Goal: Task Accomplishment & Management: Complete application form

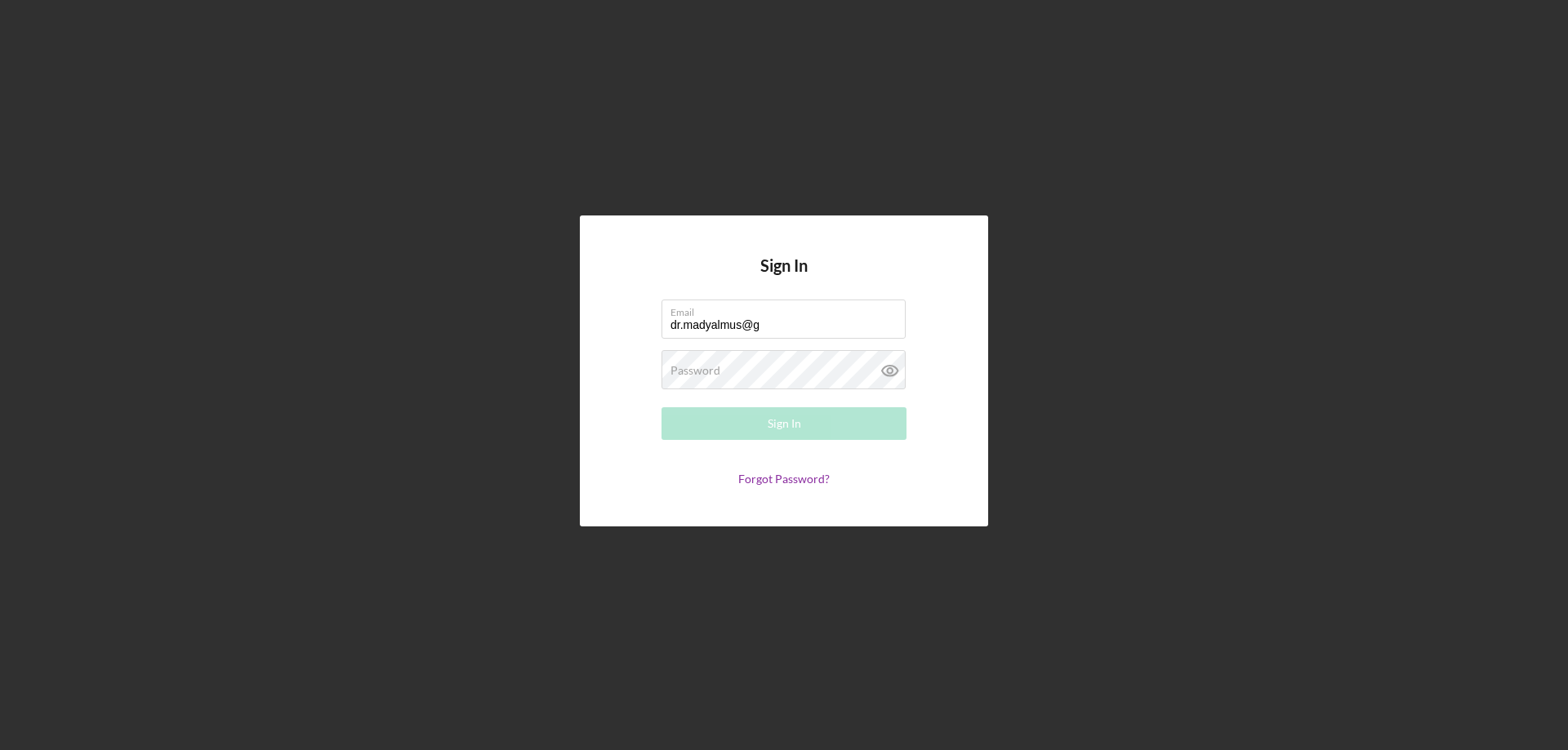
type input "[EMAIL_ADDRESS][DOMAIN_NAME]"
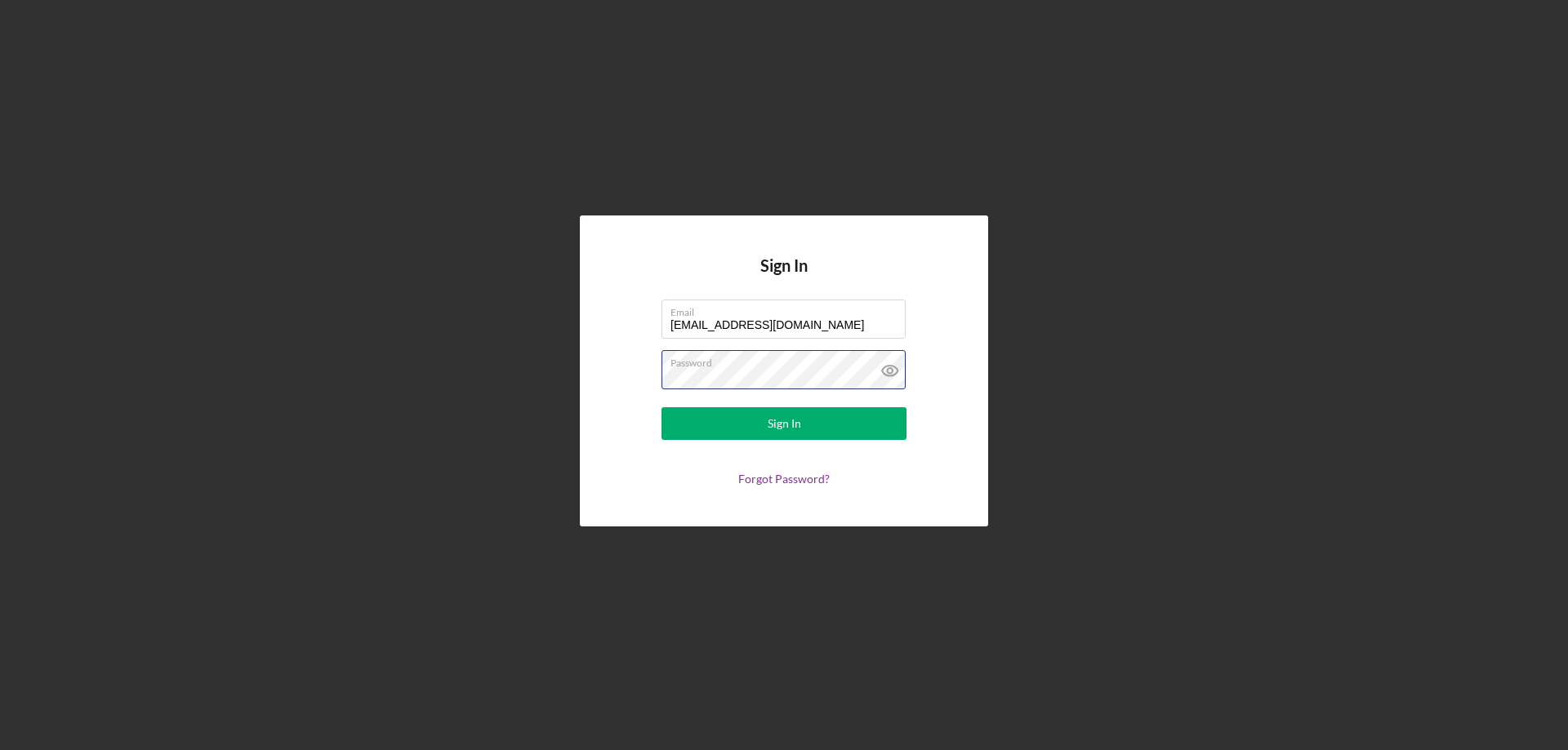
click at [661, 407] on button "Sign In" at bounding box center [784, 423] width 245 height 33
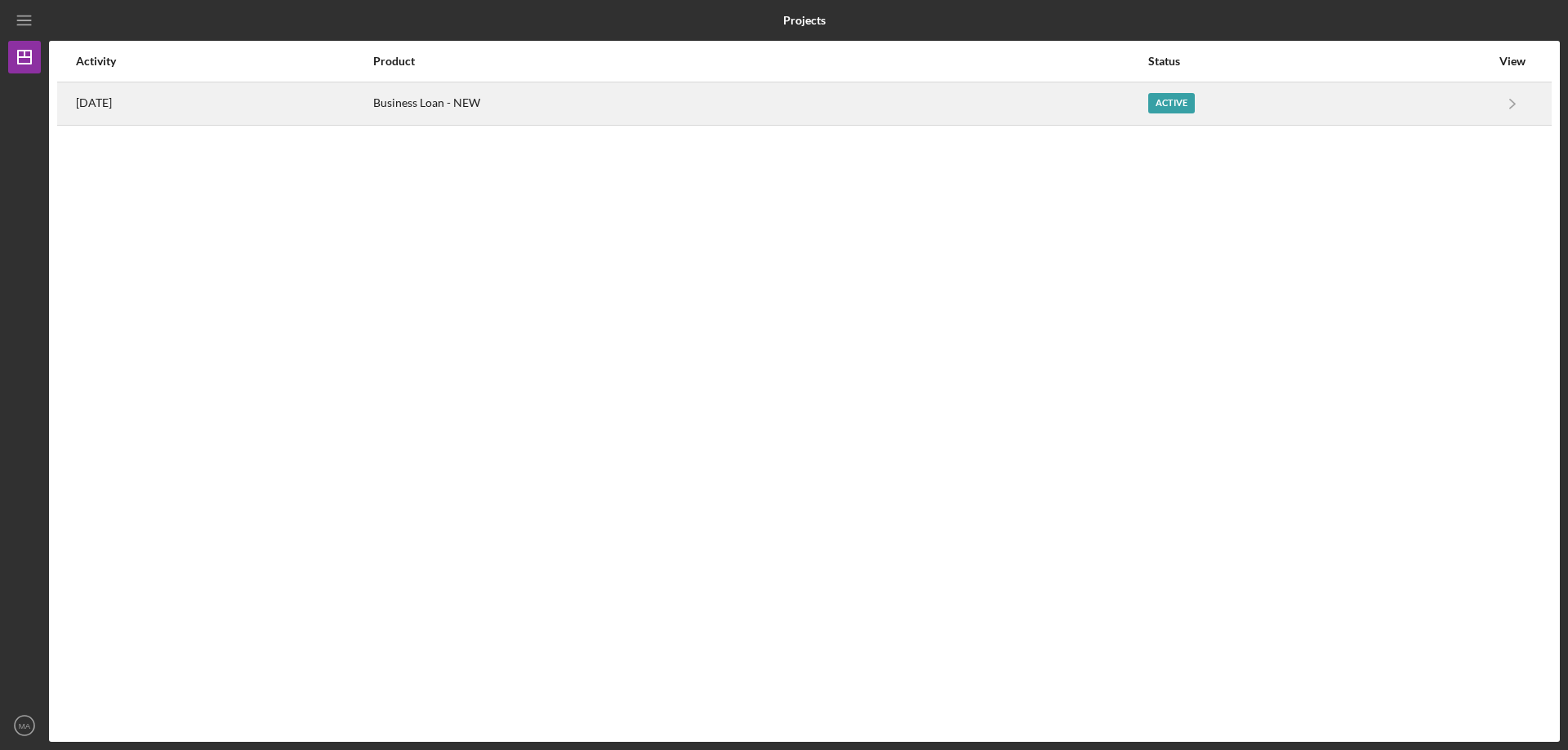
click at [1476, 111] on div "Active" at bounding box center [1319, 103] width 342 height 41
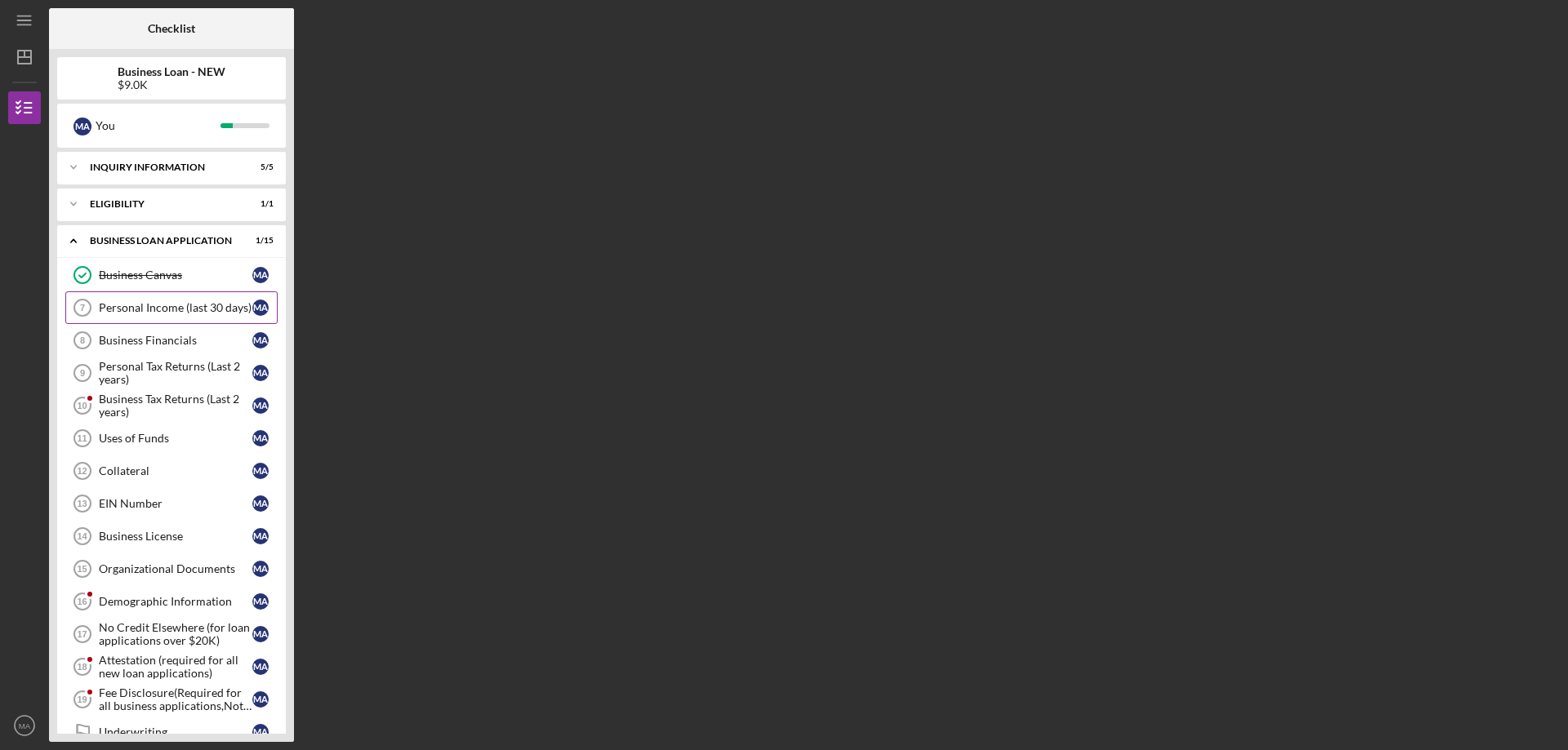
click at [187, 308] on div "Personal Income (last 30 days)" at bounding box center [175, 307] width 153 height 13
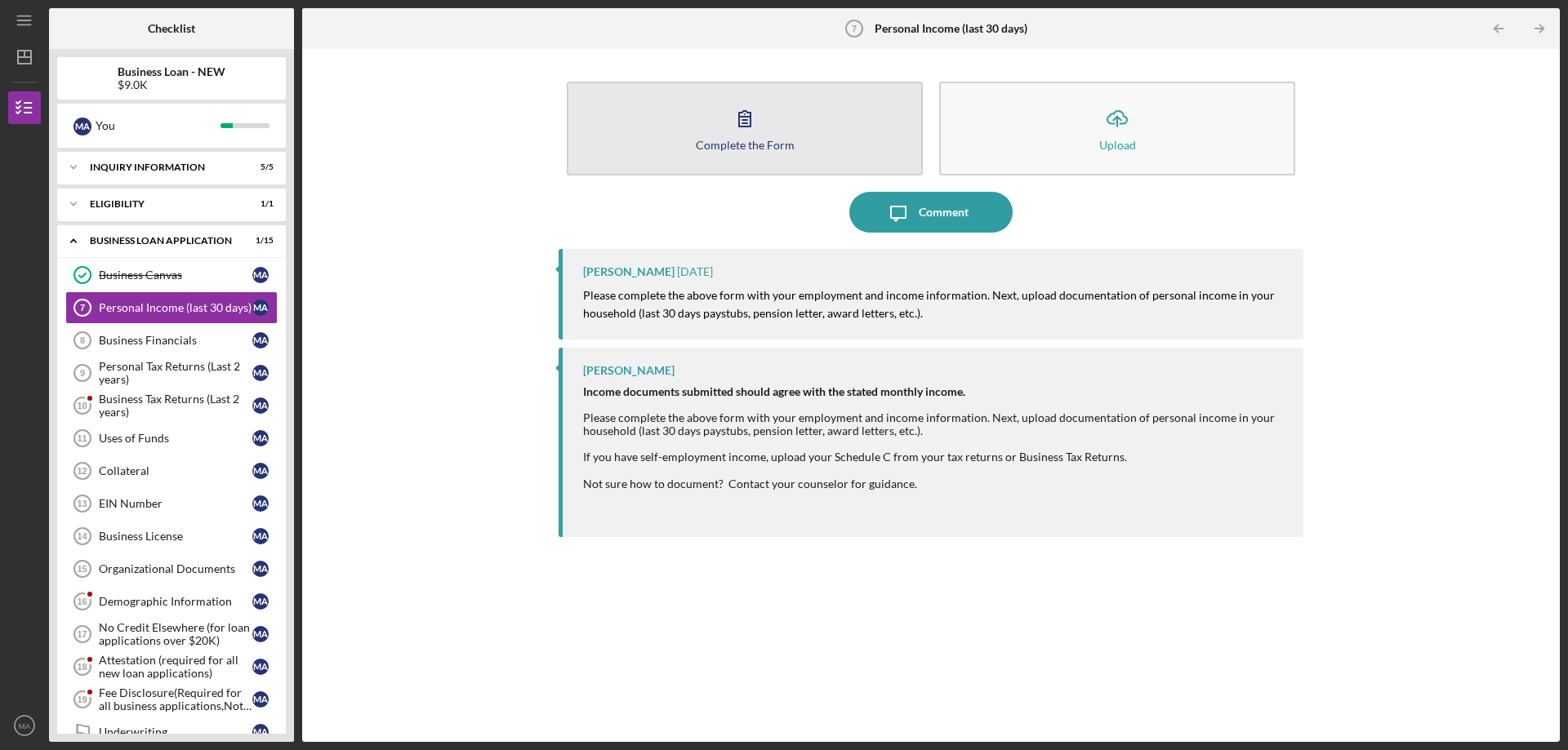
click at [746, 136] on icon "button" at bounding box center [745, 118] width 41 height 41
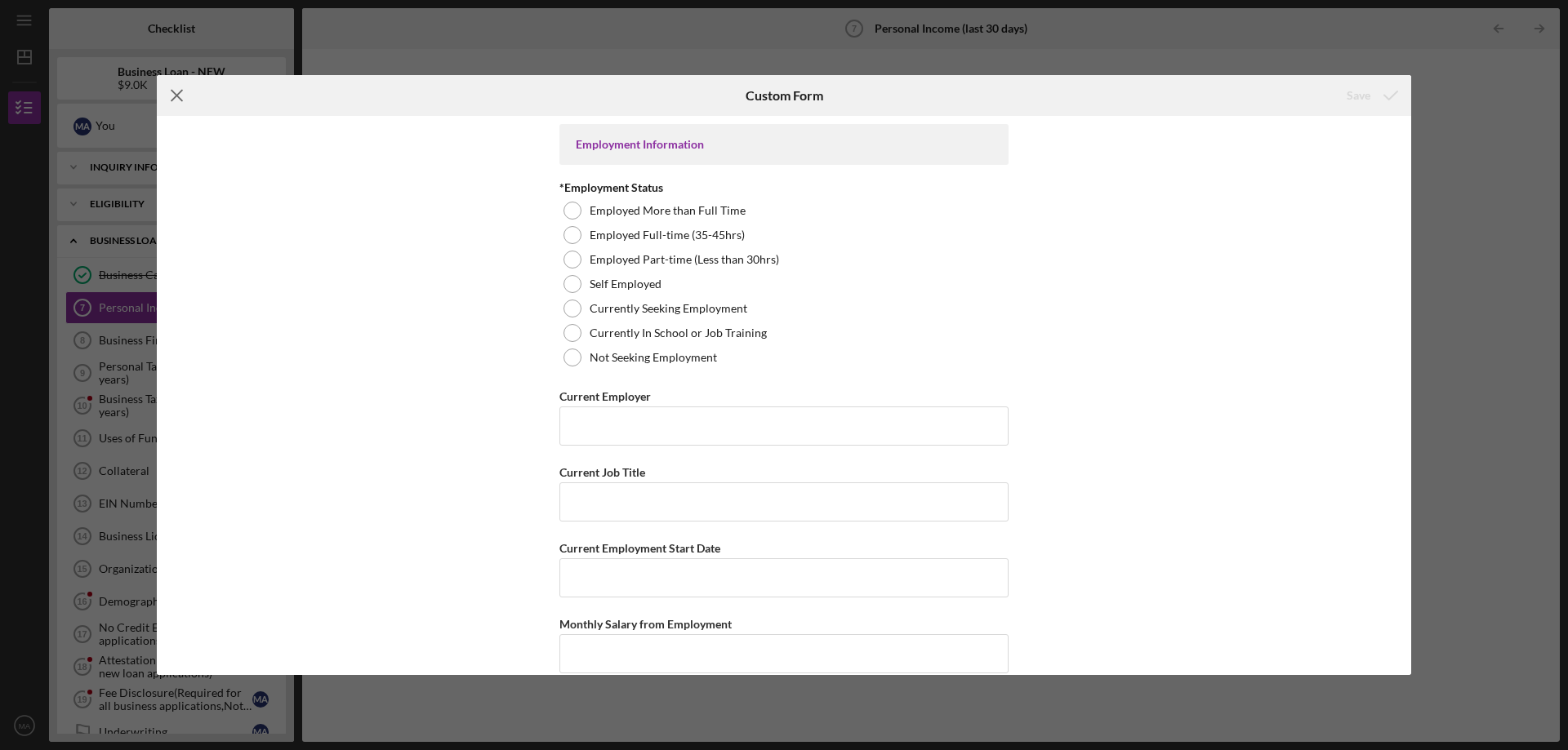
click at [181, 97] on icon "Icon/Menu Close" at bounding box center [177, 95] width 41 height 41
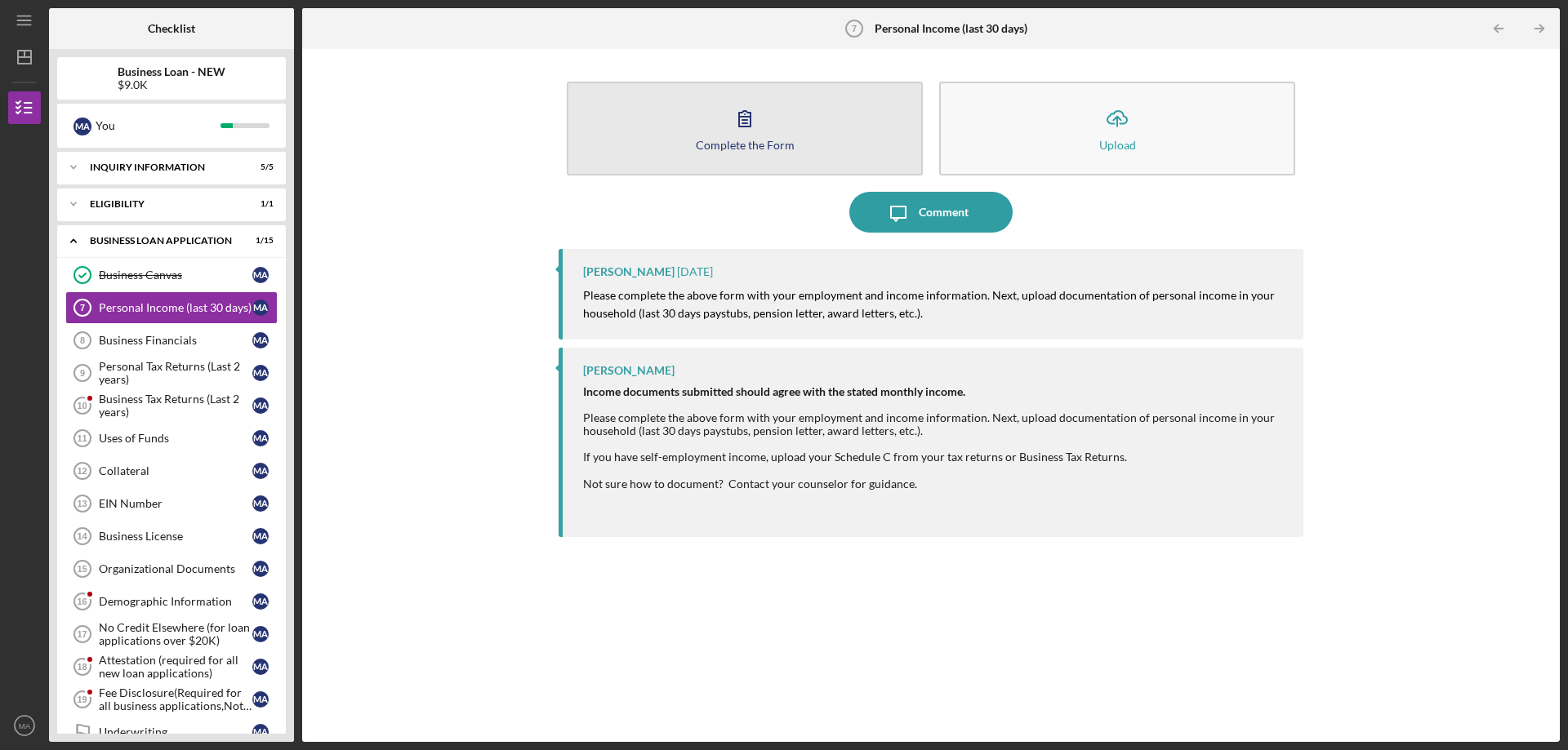
click at [740, 139] on div "Complete the Form" at bounding box center [745, 145] width 99 height 12
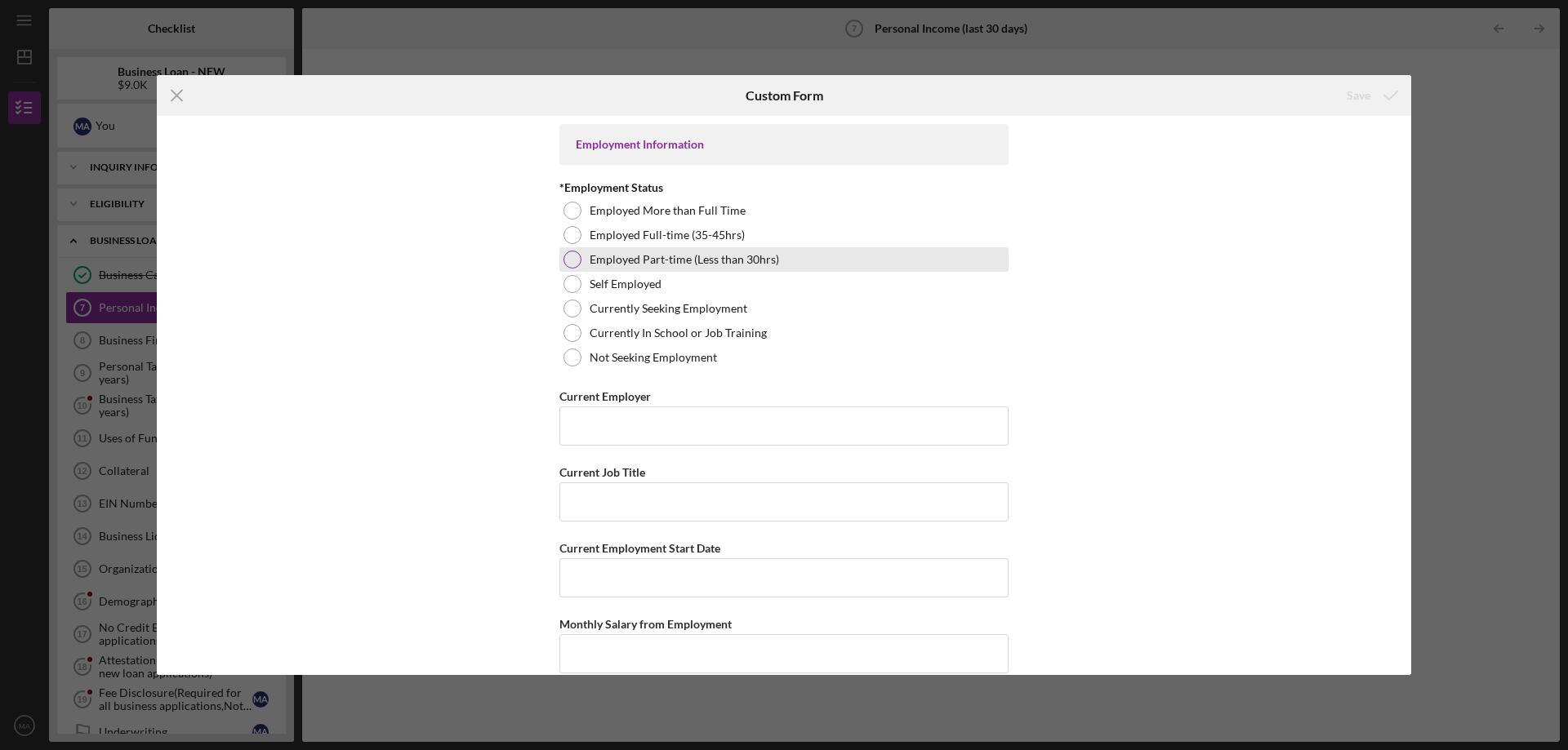
click at [571, 257] on div at bounding box center [572, 260] width 18 height 18
click at [637, 441] on input "Current Employer" at bounding box center [784, 425] width 450 height 39
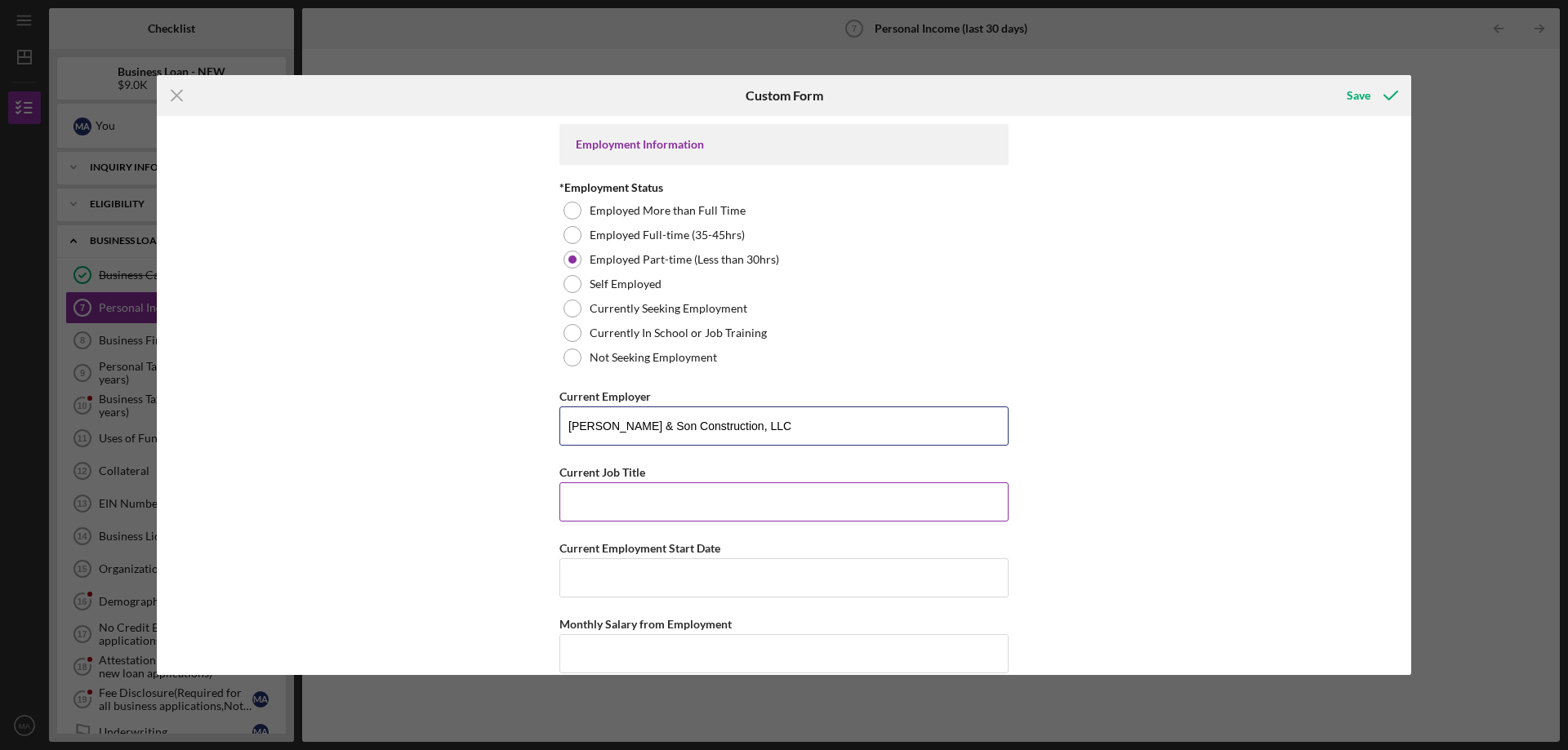
type input "[PERSON_NAME] & Son Construction, LLC"
click at [639, 502] on input "Current Job Title" at bounding box center [784, 502] width 450 height 39
type input "Clerical"
click at [719, 571] on input "Current Employment Start Date" at bounding box center [784, 578] width 450 height 39
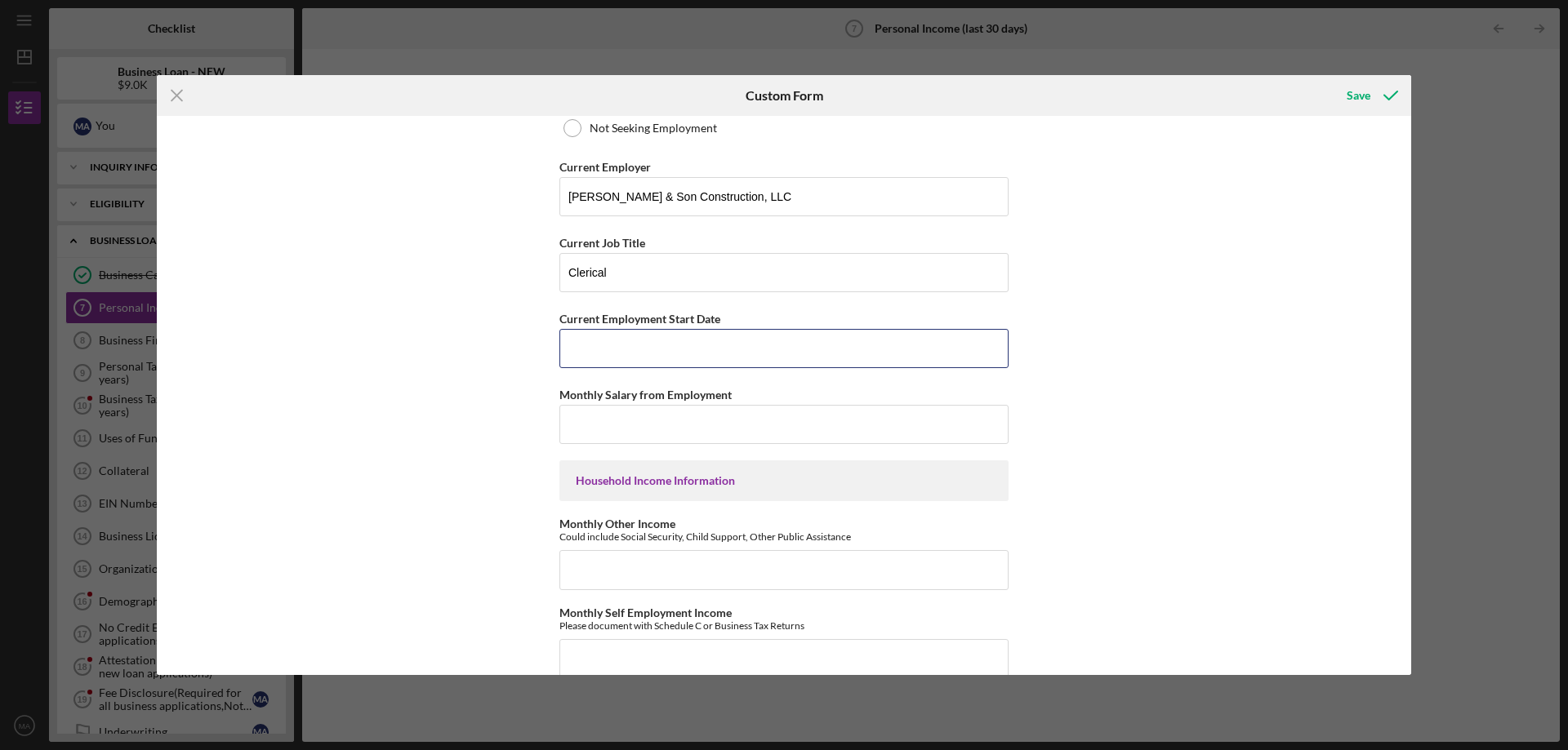
scroll to position [327, 0]
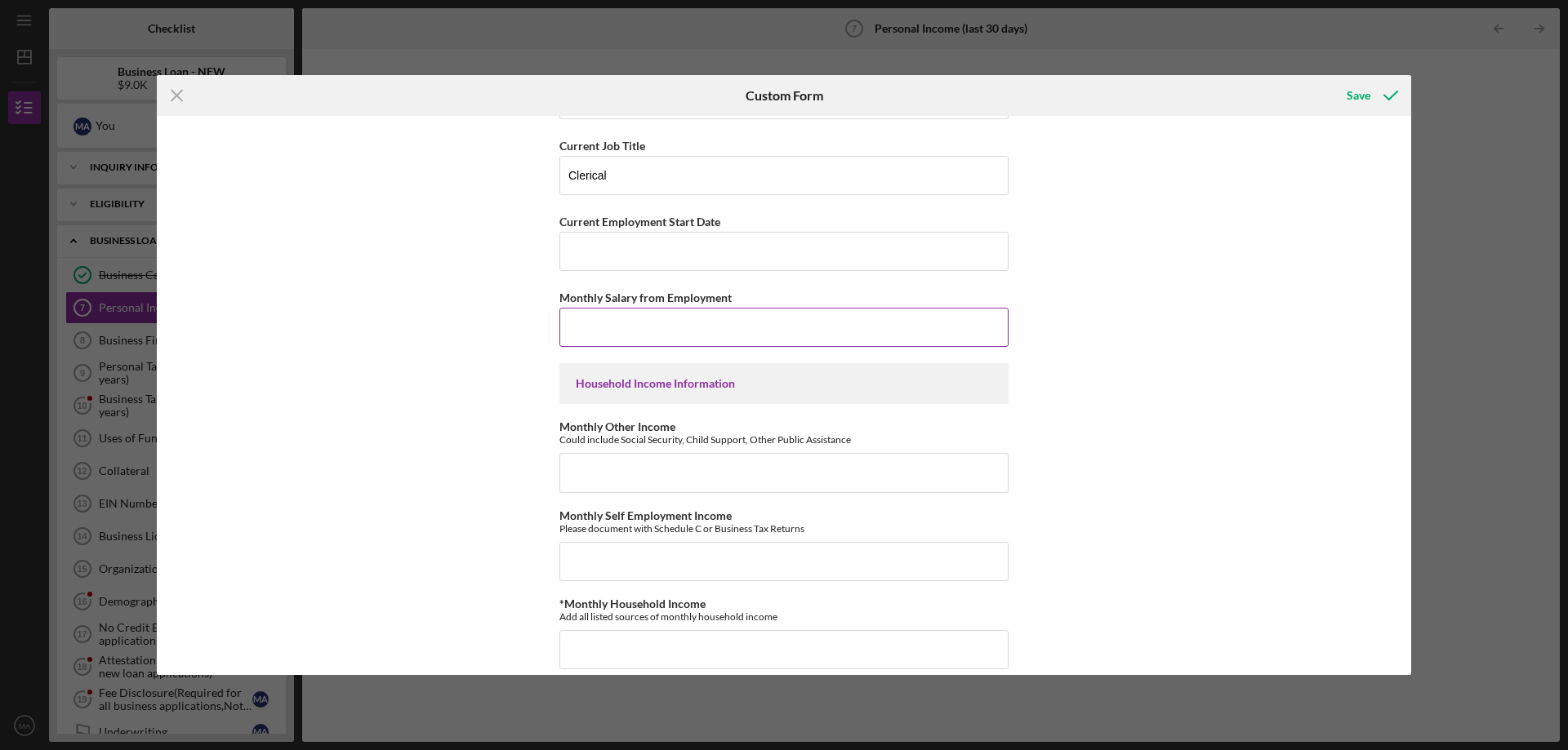
click at [636, 331] on input "Monthly Salary from Employment" at bounding box center [784, 327] width 450 height 39
type input "$516"
click at [648, 248] on input "Current Employment Start Date" at bounding box center [784, 251] width 450 height 39
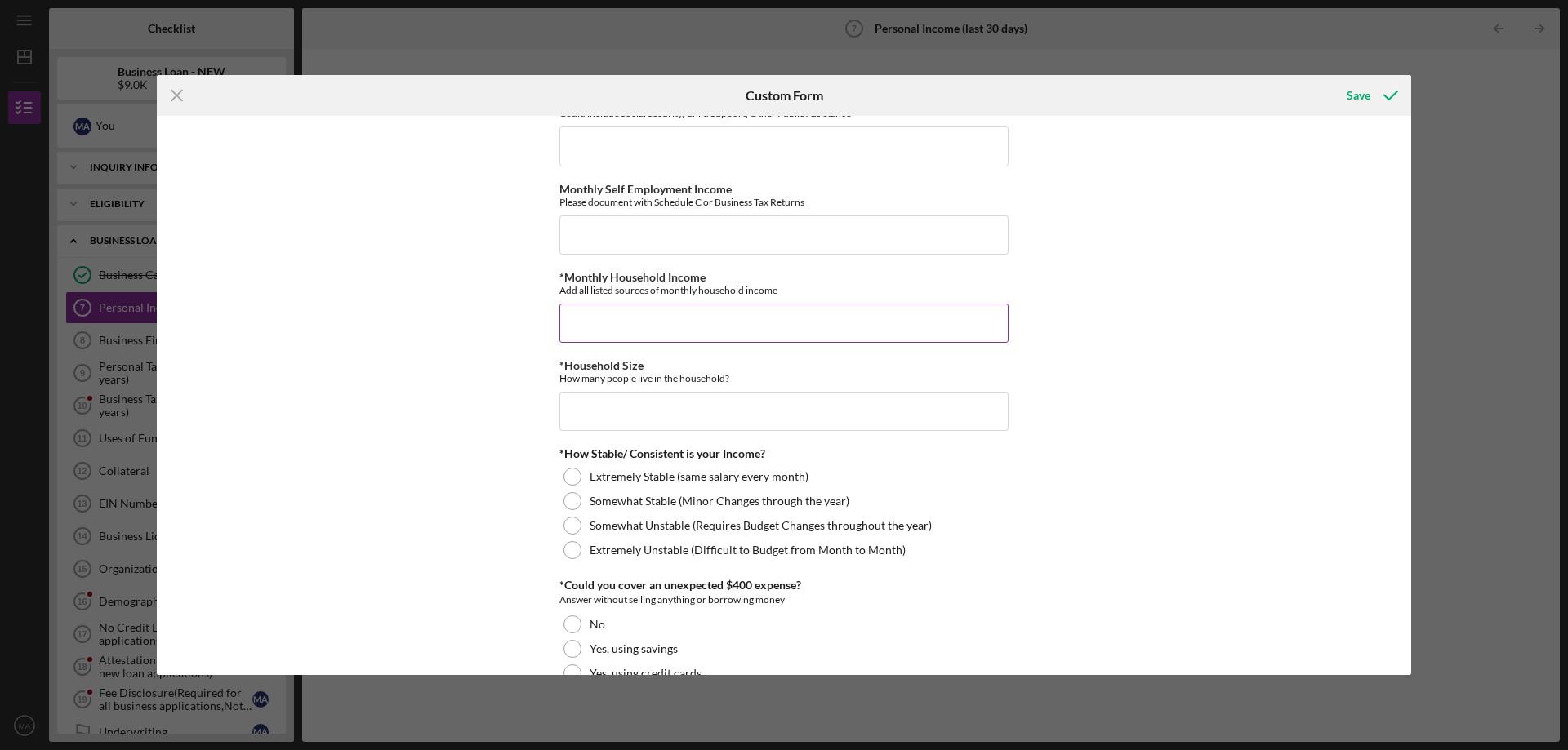
scroll to position [489, 0]
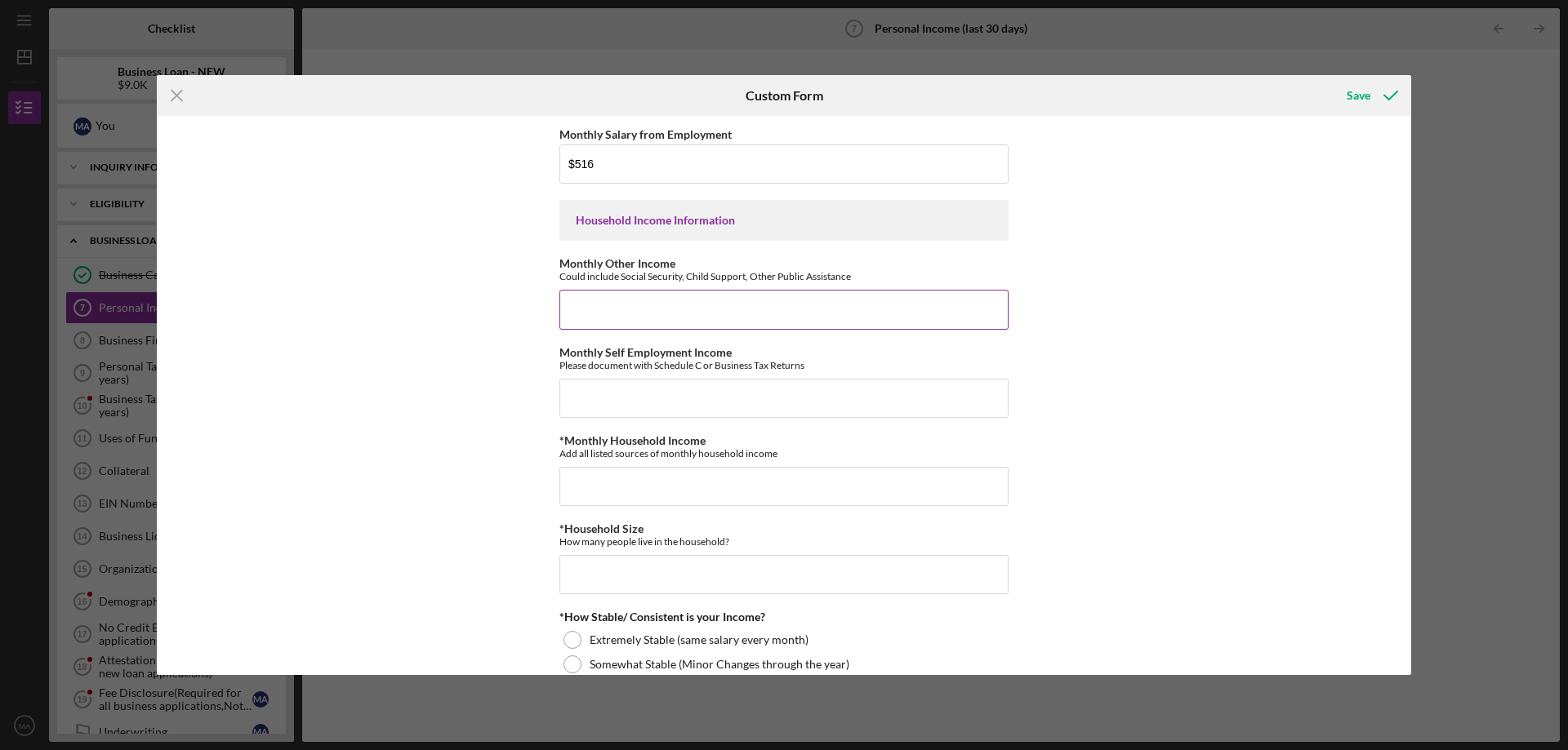
type input "2020"
click at [769, 304] on input "Monthly Other Income" at bounding box center [784, 308] width 450 height 39
type input "$0"
click at [693, 396] on input "Monthly Self Employment Income" at bounding box center [784, 398] width 450 height 39
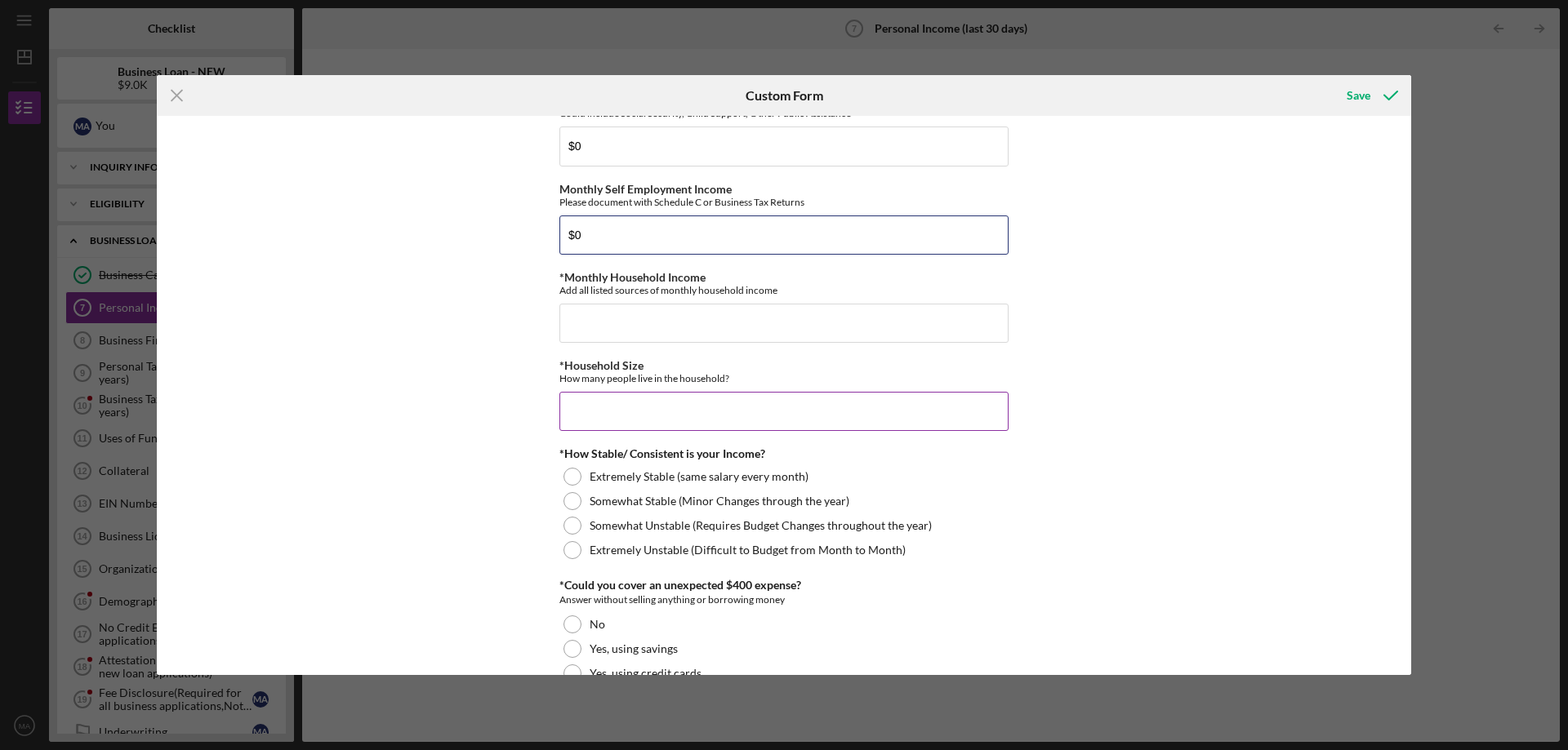
scroll to position [735, 0]
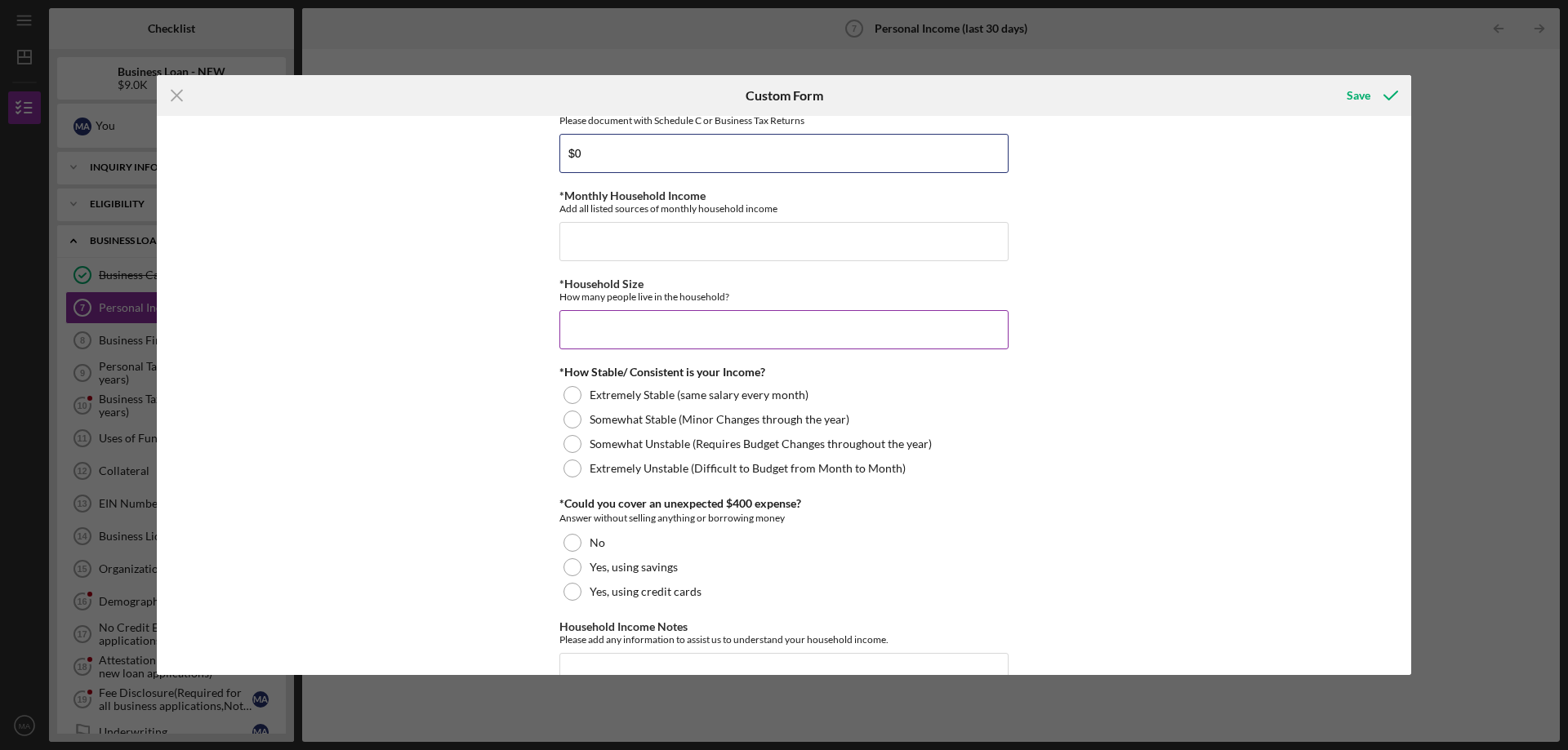
type input "$0"
click at [665, 334] on input "*Household Size" at bounding box center [784, 330] width 450 height 39
type input "2"
click at [665, 243] on input "*Monthly Household Income" at bounding box center [784, 241] width 450 height 39
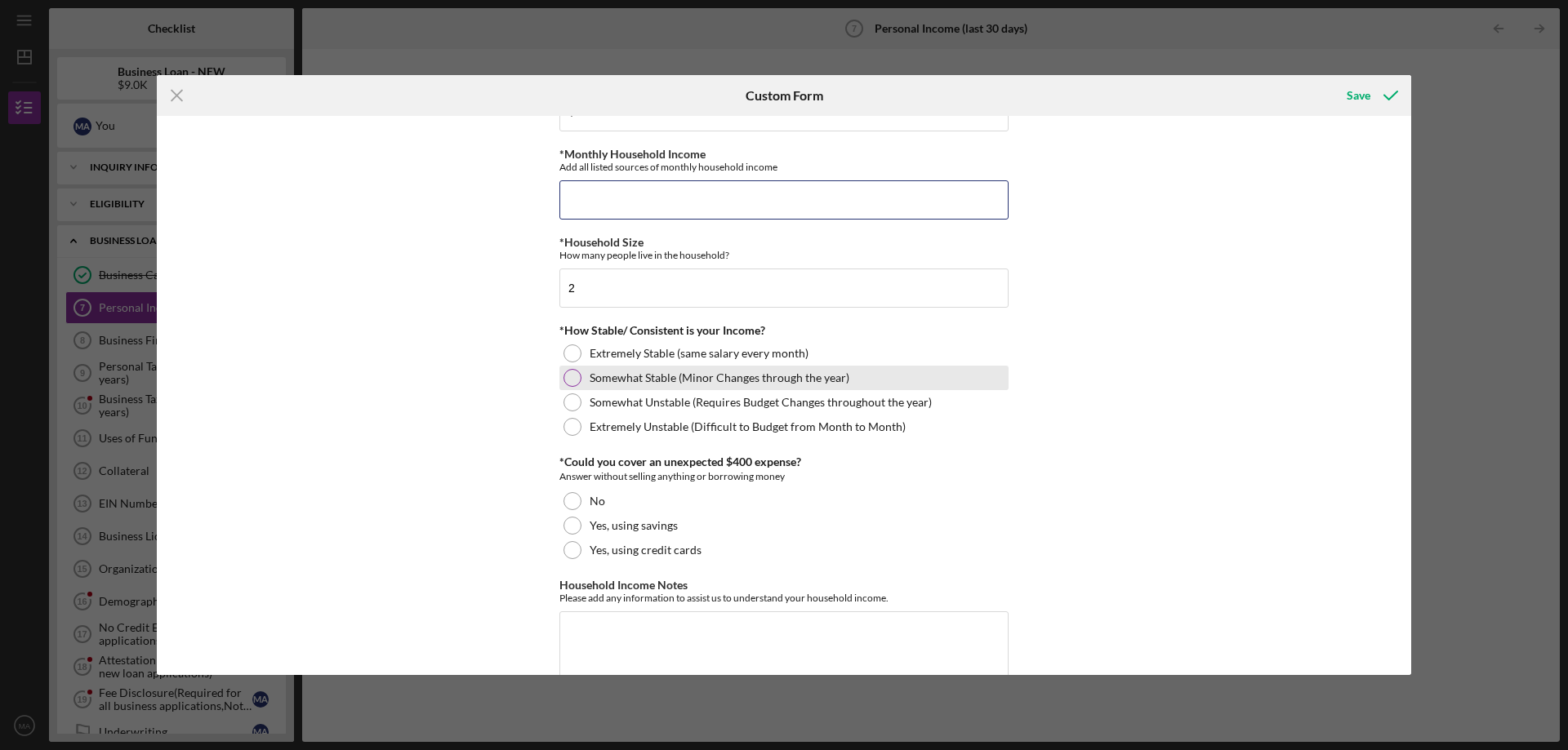
scroll to position [816, 0]
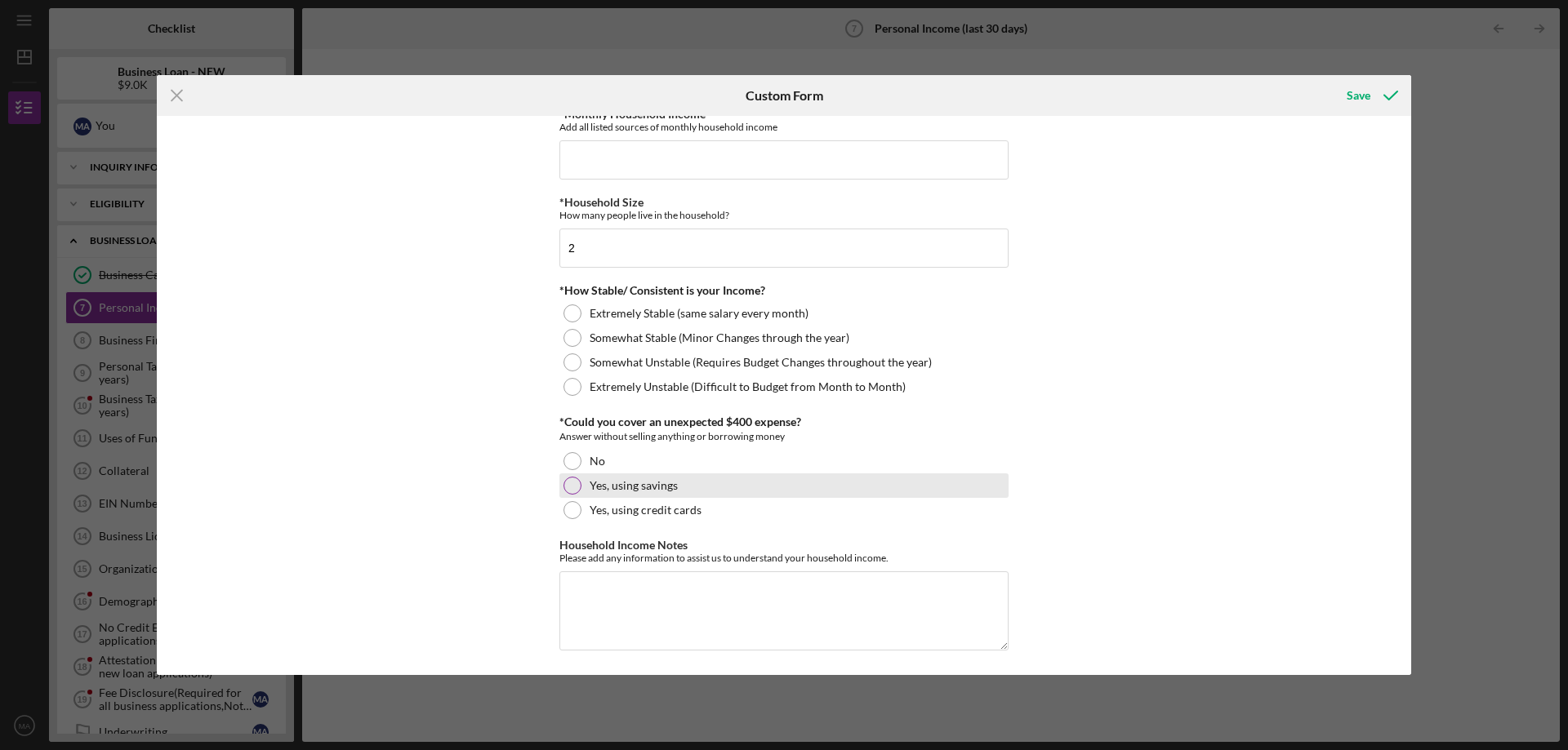
click at [569, 488] on div at bounding box center [572, 486] width 18 height 18
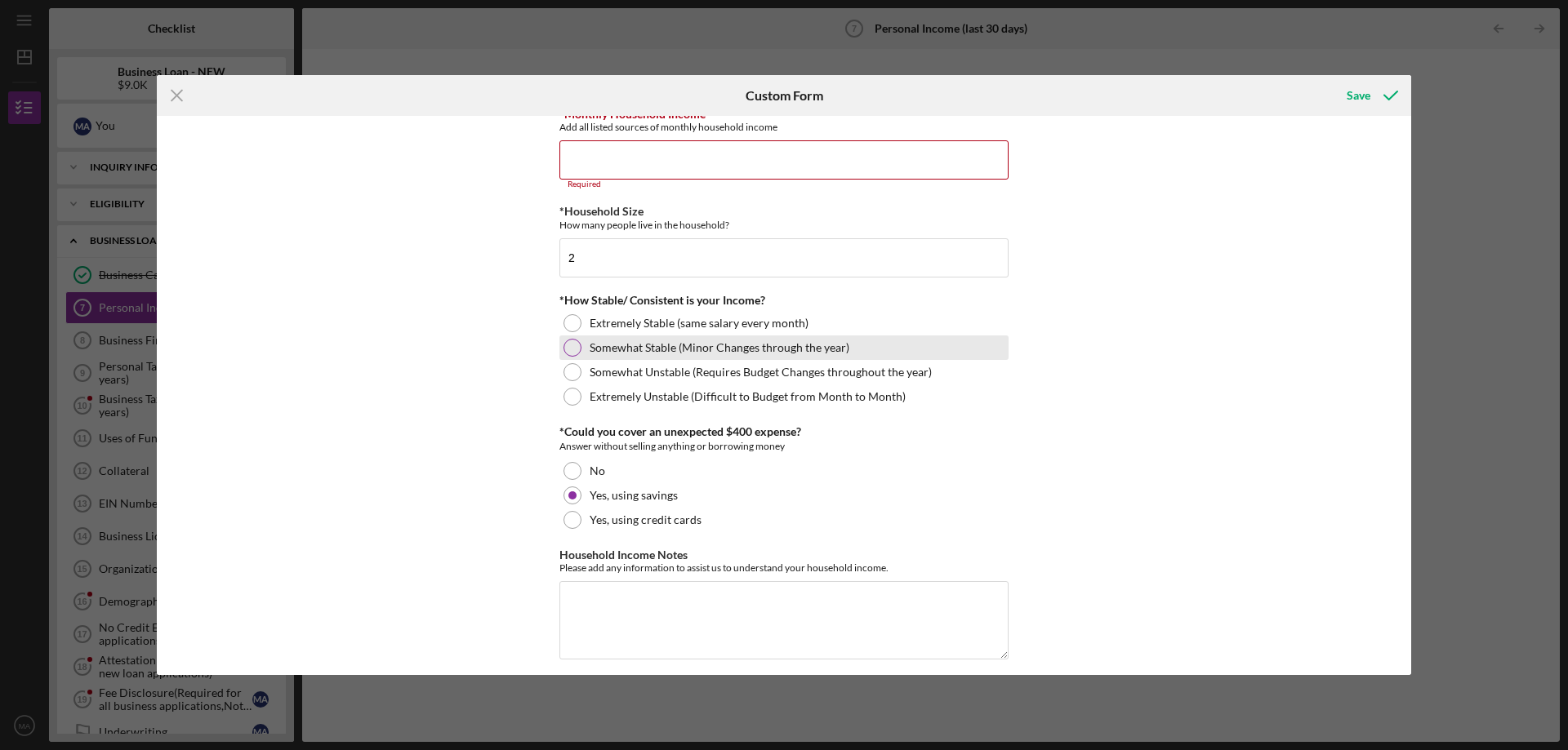
click at [571, 352] on div at bounding box center [572, 348] width 18 height 18
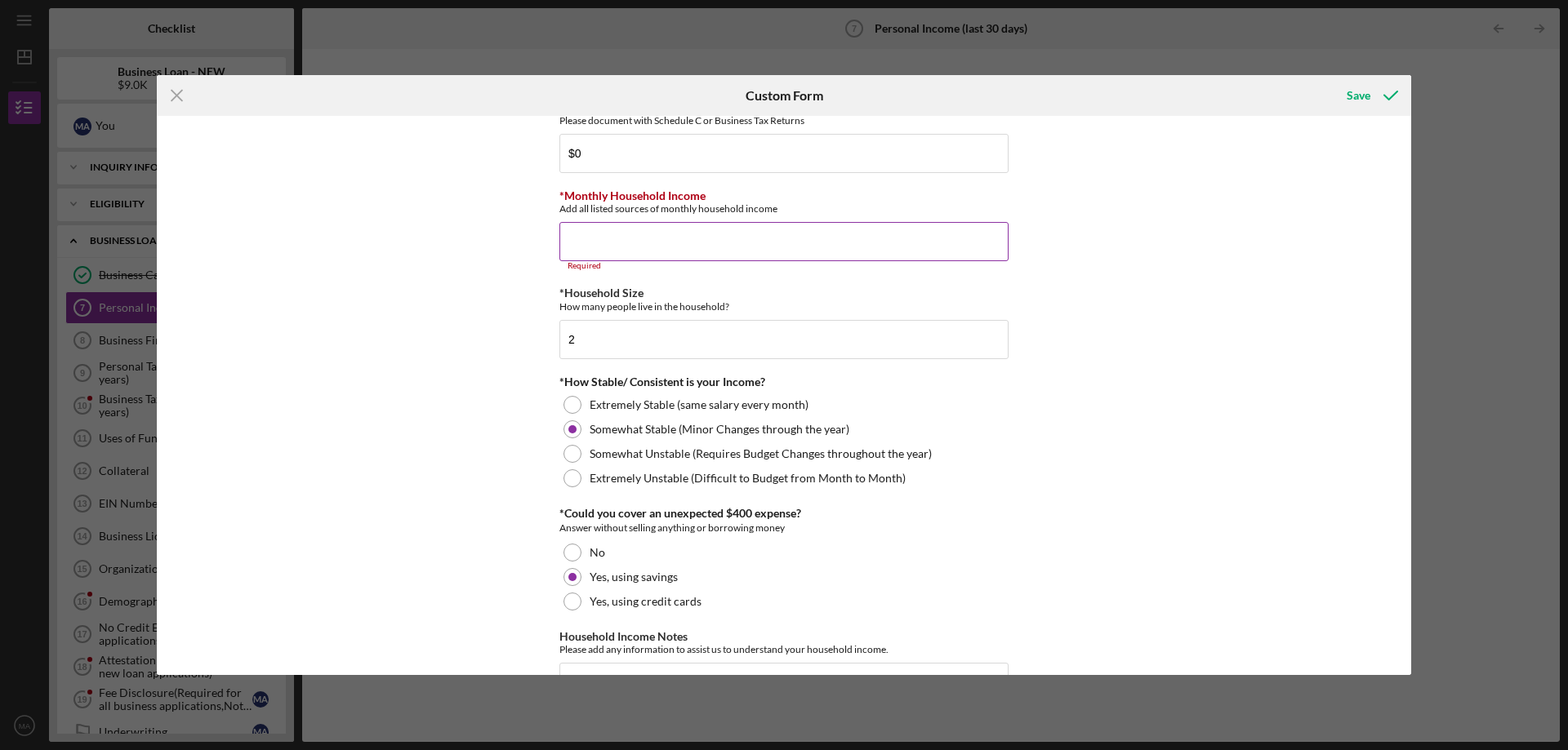
click at [652, 258] on input "*Monthly Household Income" at bounding box center [784, 241] width 450 height 39
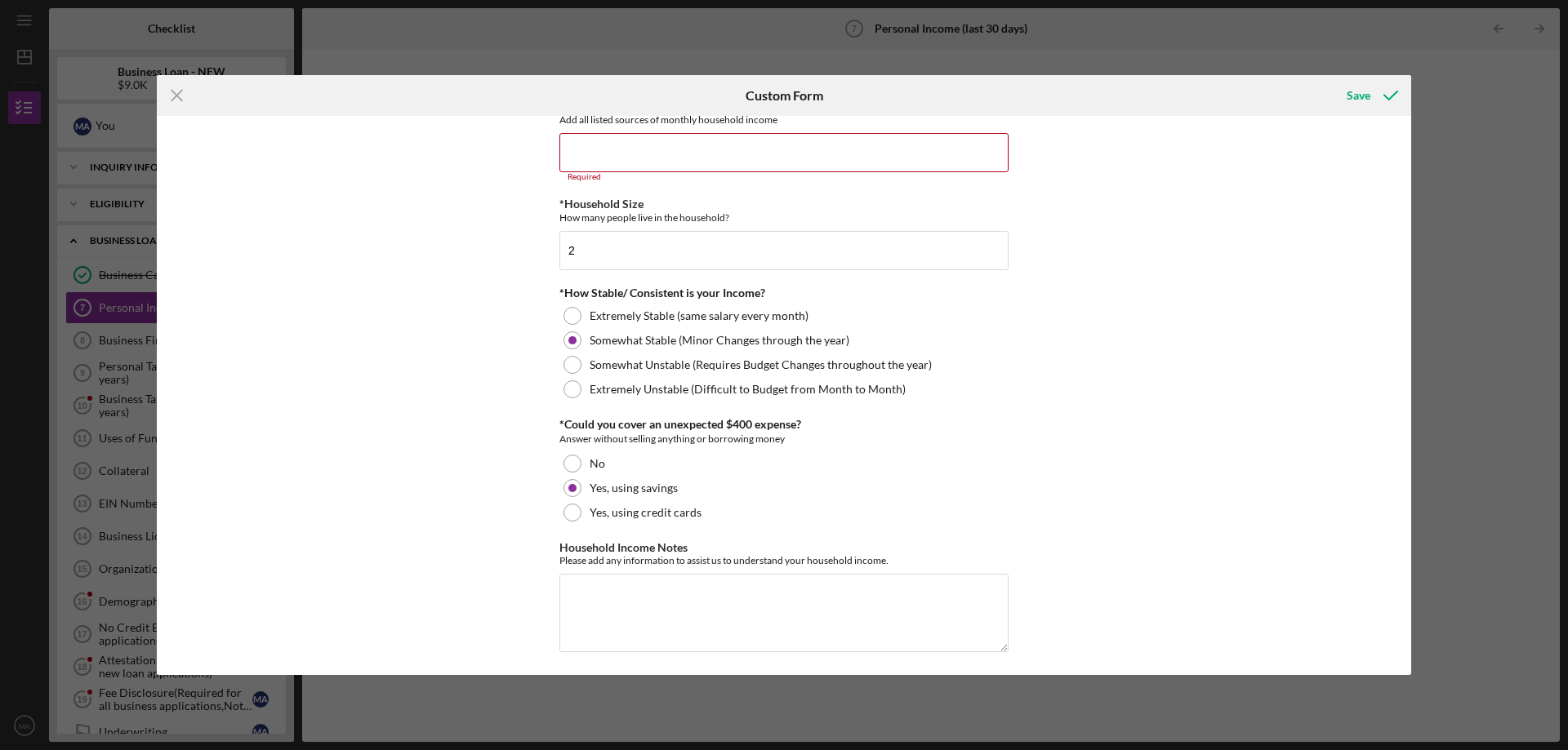
scroll to position [828, 0]
click at [696, 603] on textarea "Household Income Notes" at bounding box center [784, 609] width 450 height 79
type textarea "My husband is a"
click at [575, 153] on input "*Monthly Household Income" at bounding box center [784, 148] width 450 height 39
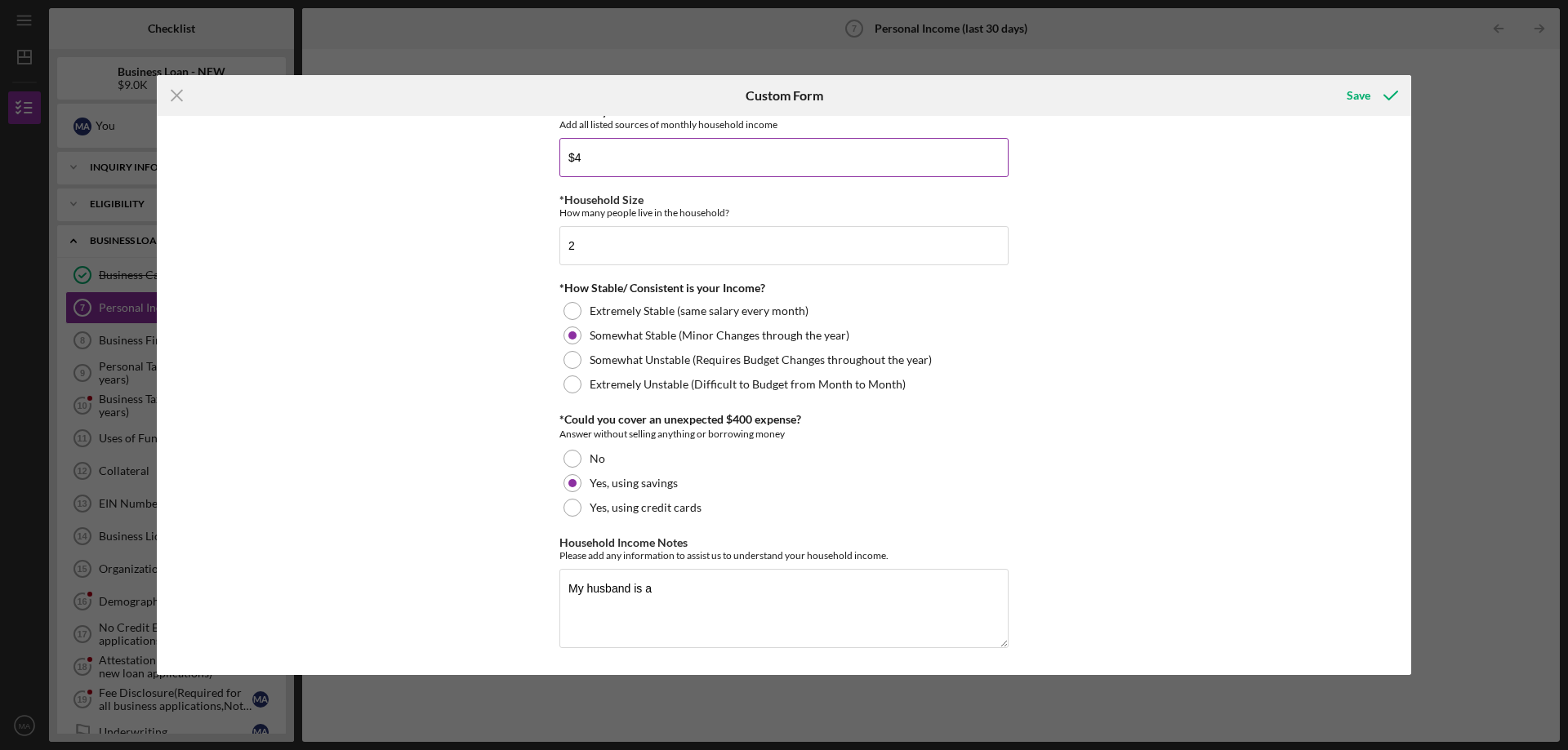
scroll to position [819, 0]
type input "$4,080"
click at [665, 584] on textarea "My husband is a" at bounding box center [784, 608] width 450 height 79
click at [740, 589] on textarea "My husband is a union operator" at bounding box center [784, 608] width 450 height 79
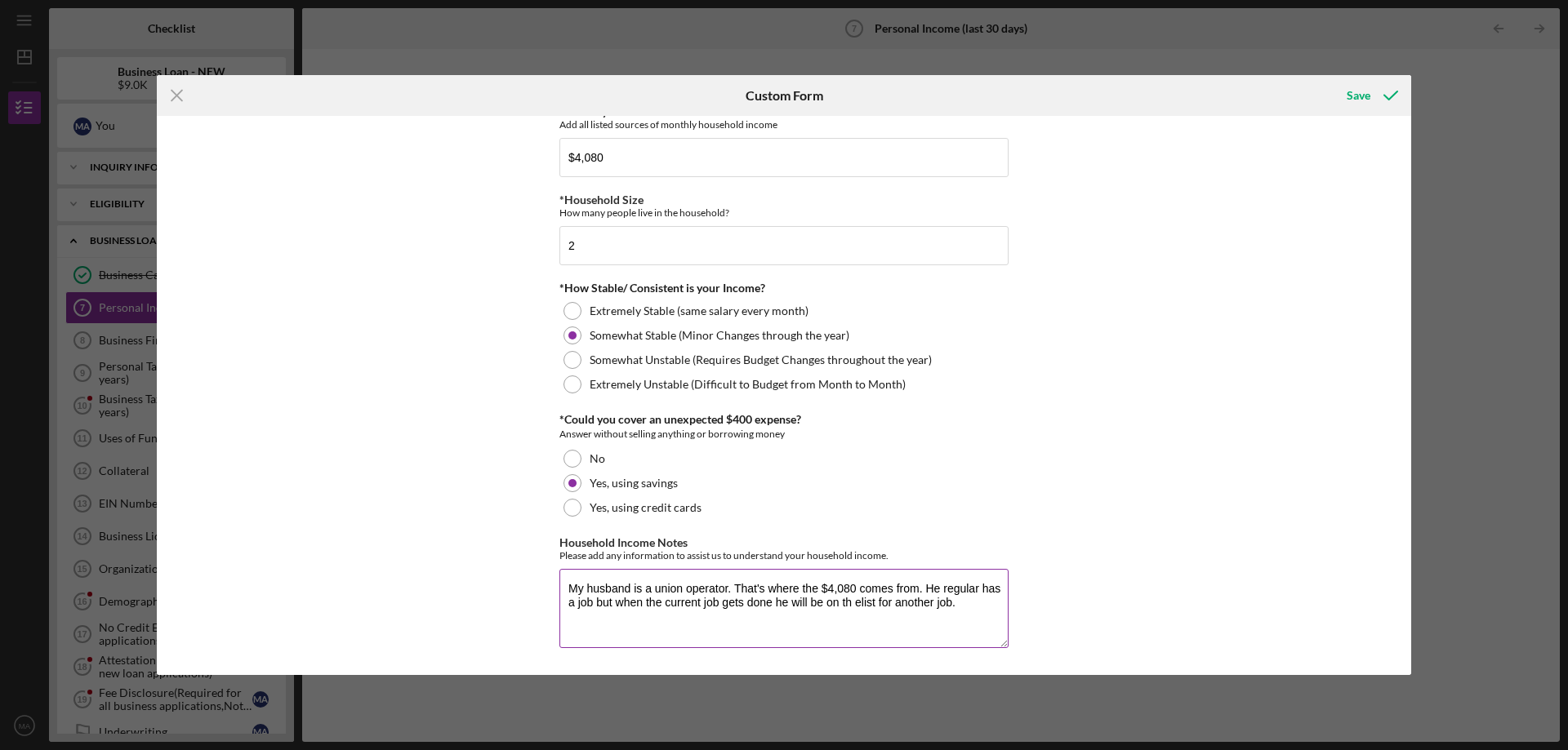
click at [850, 604] on textarea "My husband is a union operator. That's where the $4,080 comes from. He regular …" at bounding box center [784, 608] width 450 height 79
type textarea "My husband is a union operator. That's where the $4,080 comes from. He regular …"
click at [1387, 101] on icon "submit" at bounding box center [1391, 95] width 41 height 41
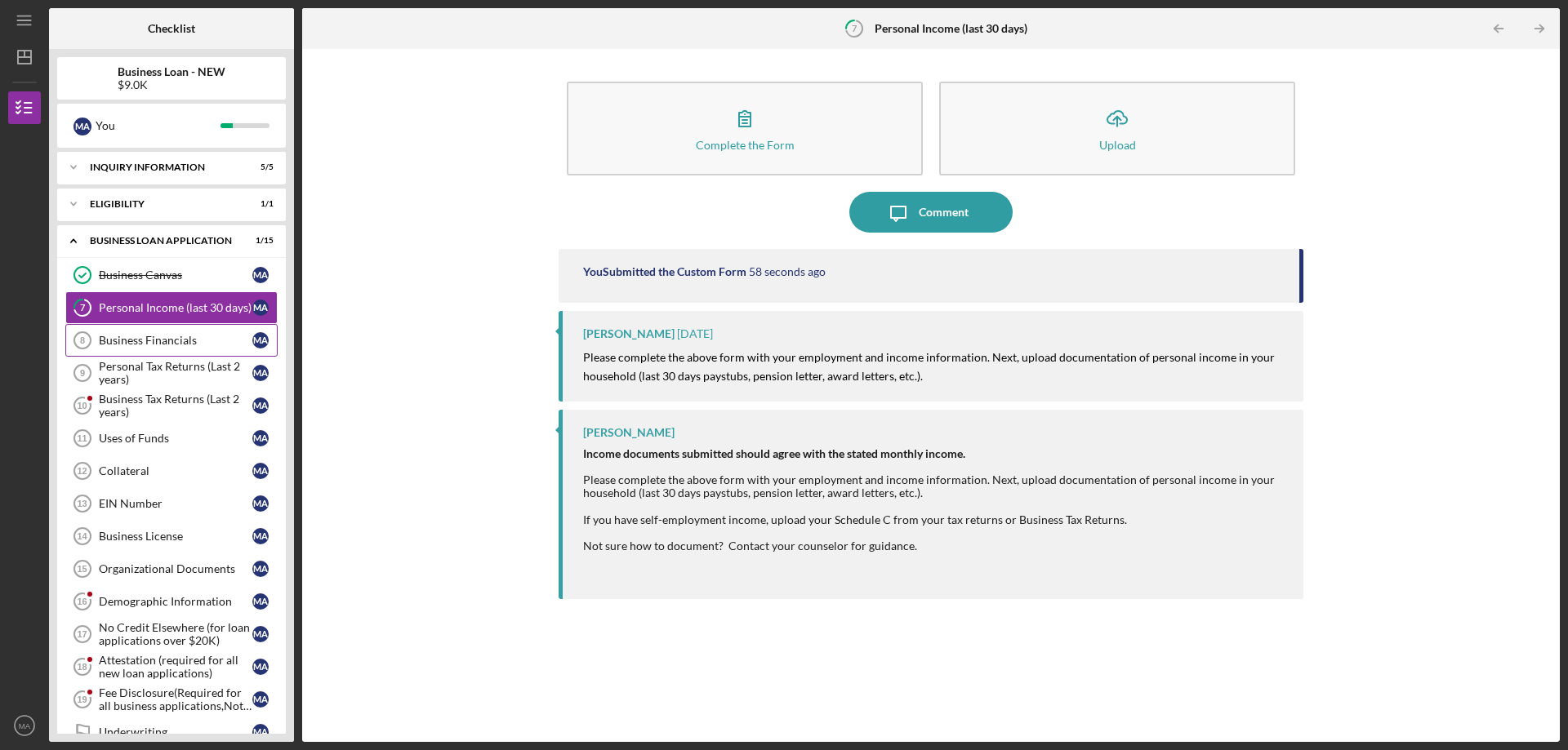
click at [193, 342] on div "Business Financials" at bounding box center [175, 340] width 153 height 13
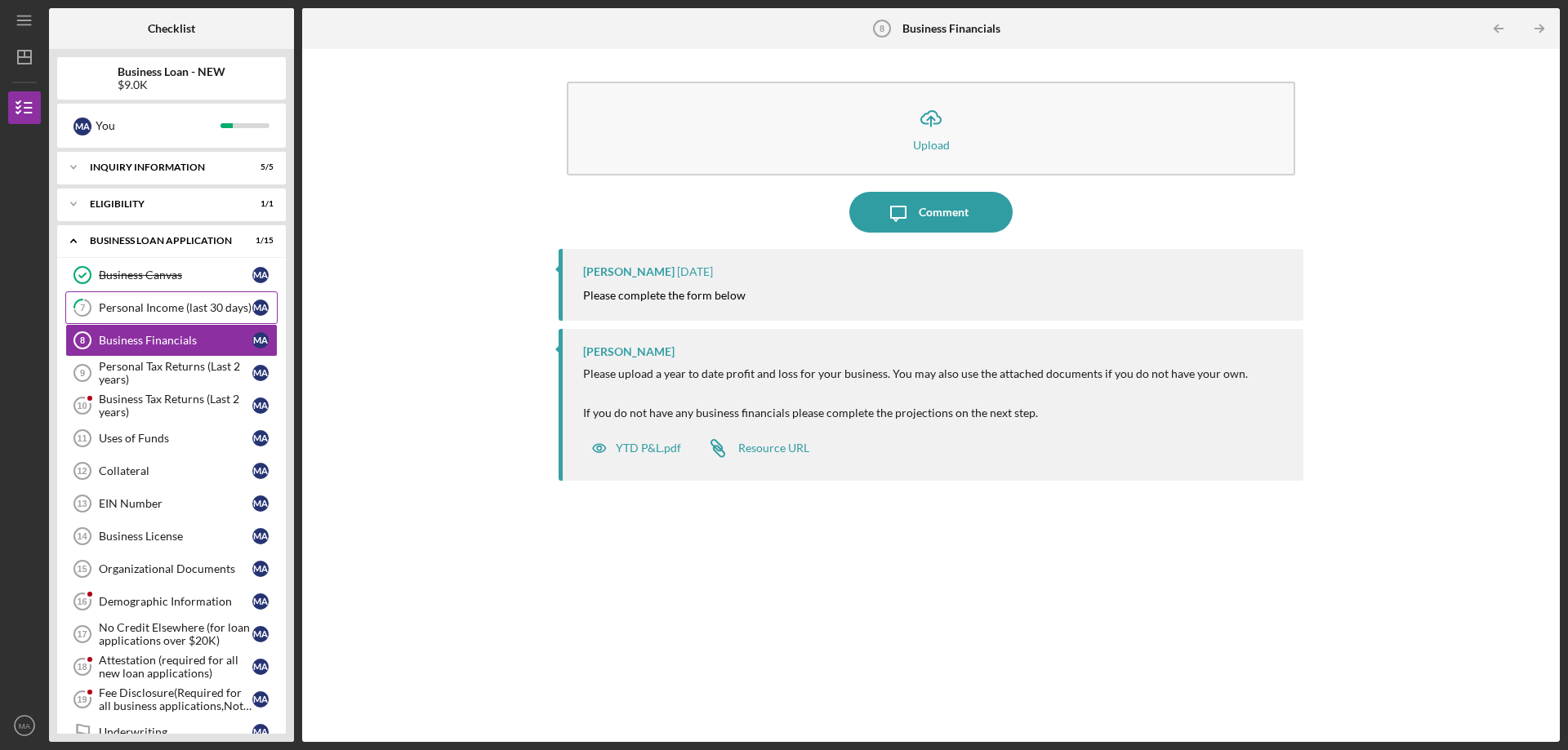
click at [191, 294] on link "7 Personal Income (last 30 days) M A" at bounding box center [172, 307] width 213 height 33
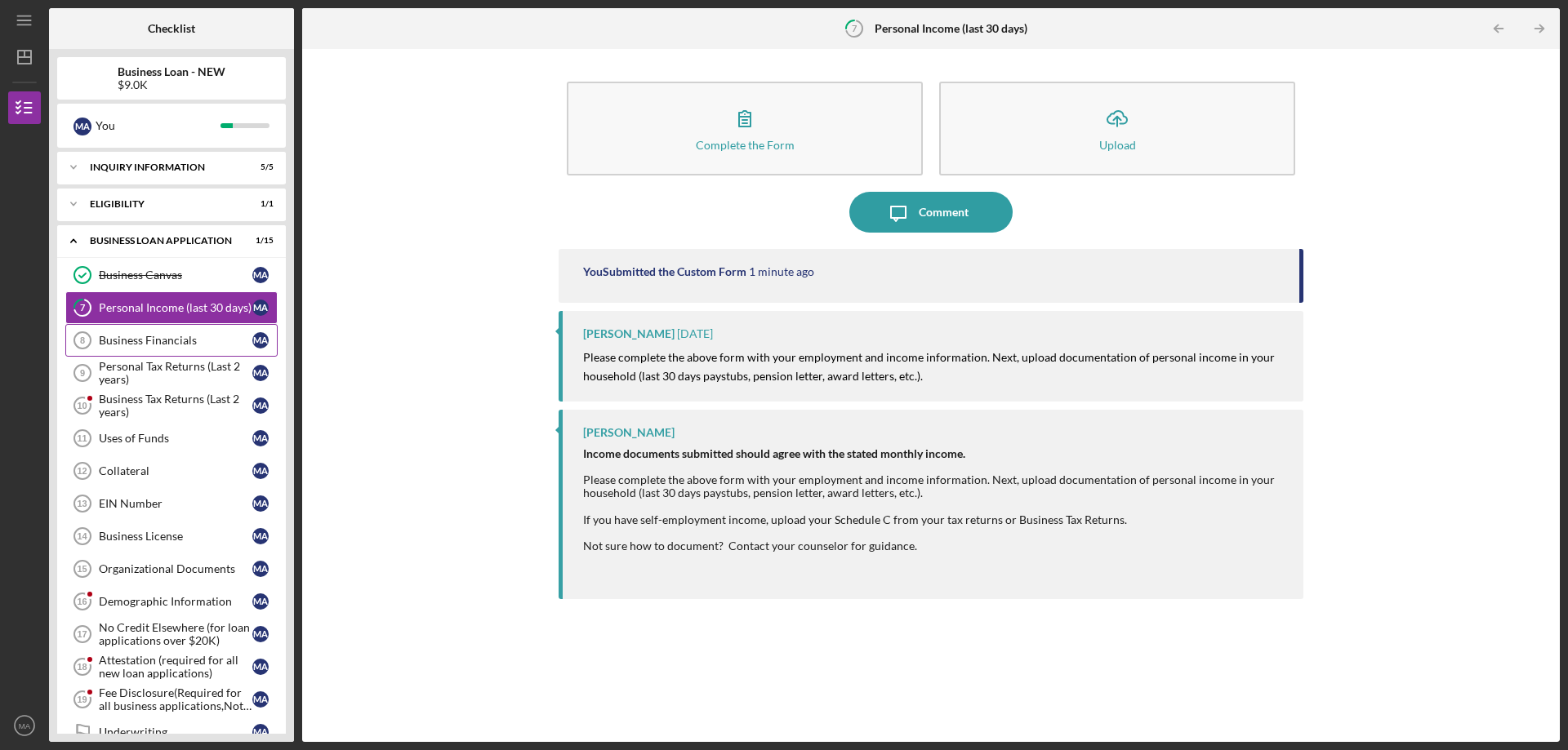
click at [149, 348] on link "Business Financials 8 Business Financials M A" at bounding box center [172, 340] width 213 height 33
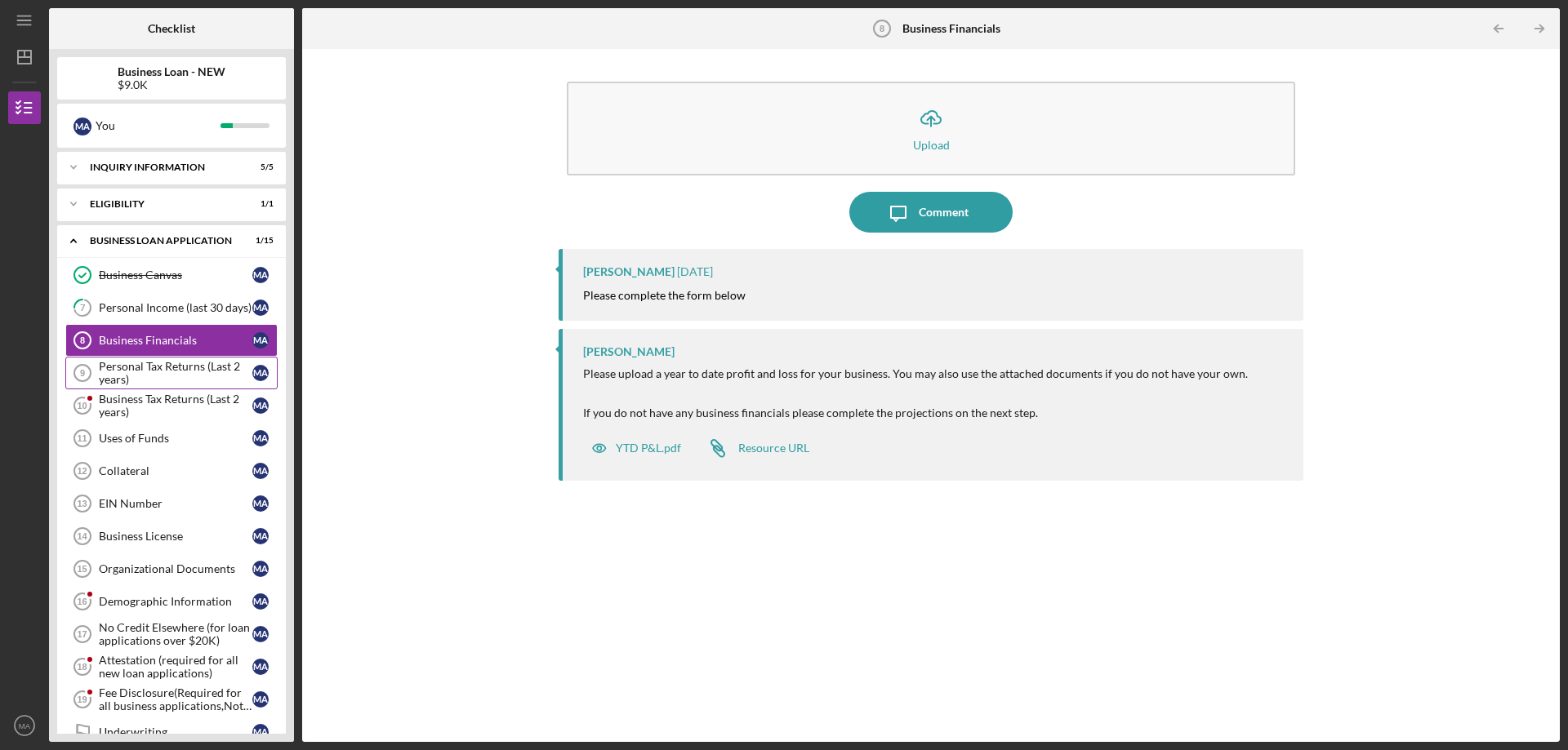
click at [164, 376] on div "Personal Tax Returns (Last 2 years)" at bounding box center [175, 373] width 153 height 26
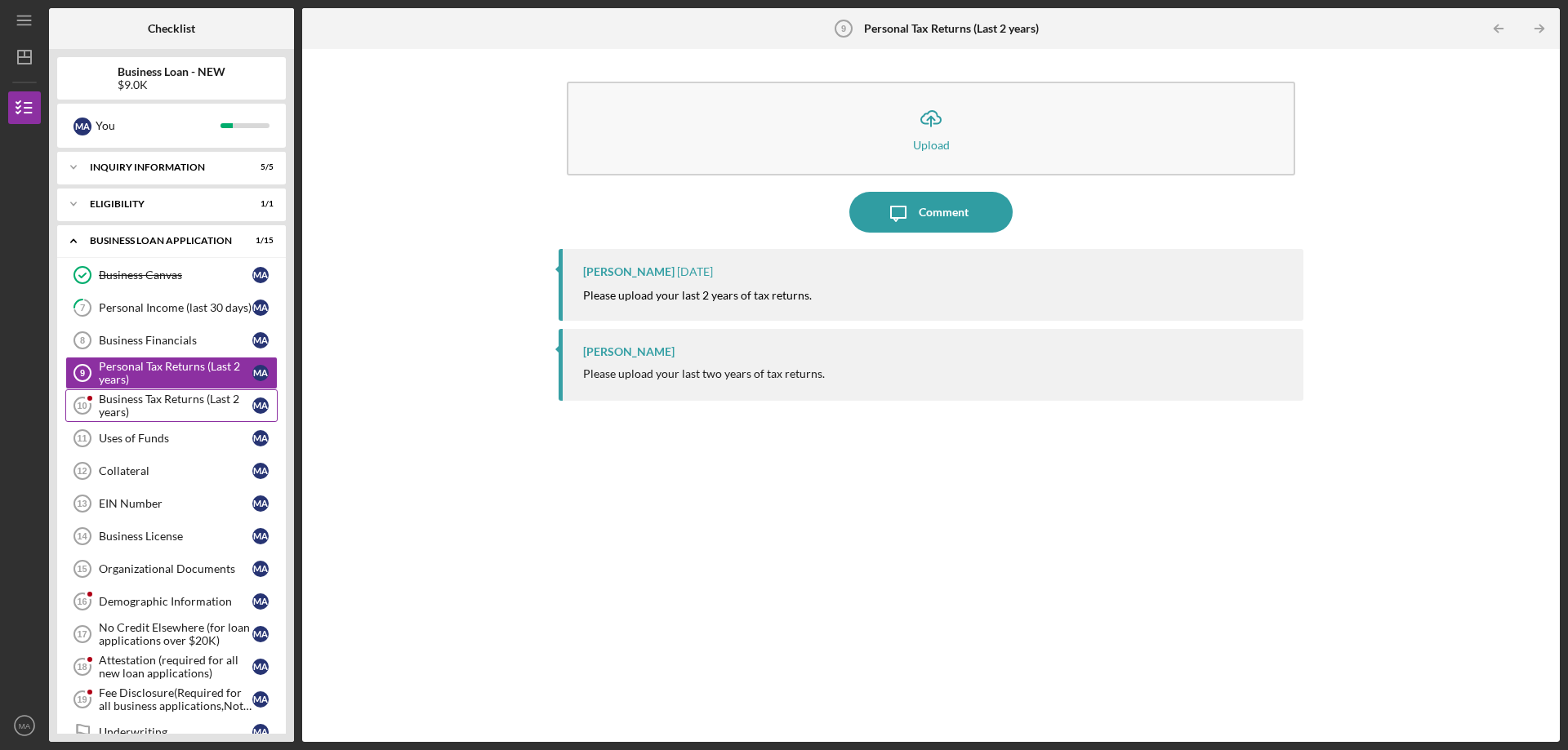
click at [207, 408] on div "Business Tax Returns (Last 2 years)" at bounding box center [175, 405] width 153 height 26
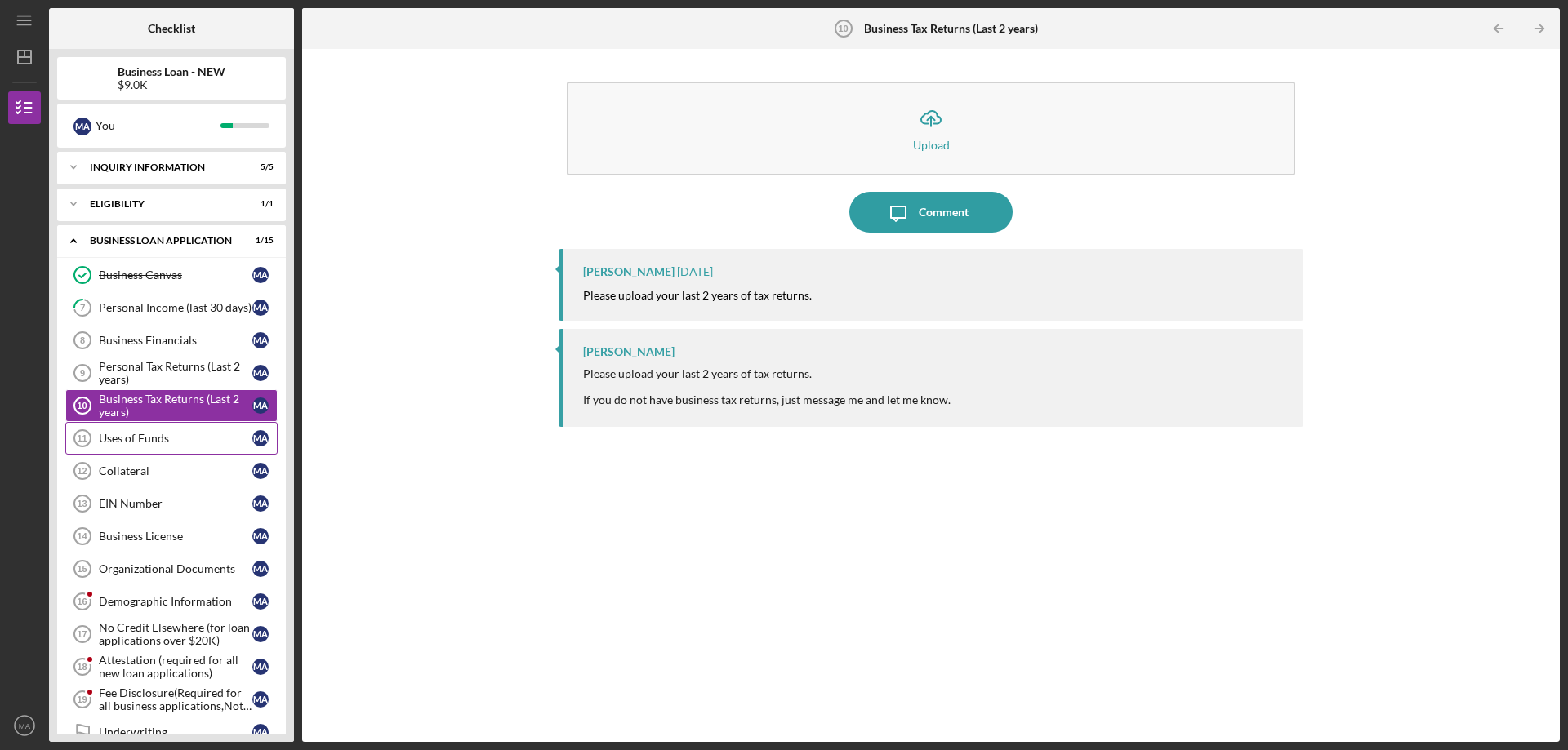
click at [201, 440] on div "Uses of Funds" at bounding box center [175, 439] width 153 height 13
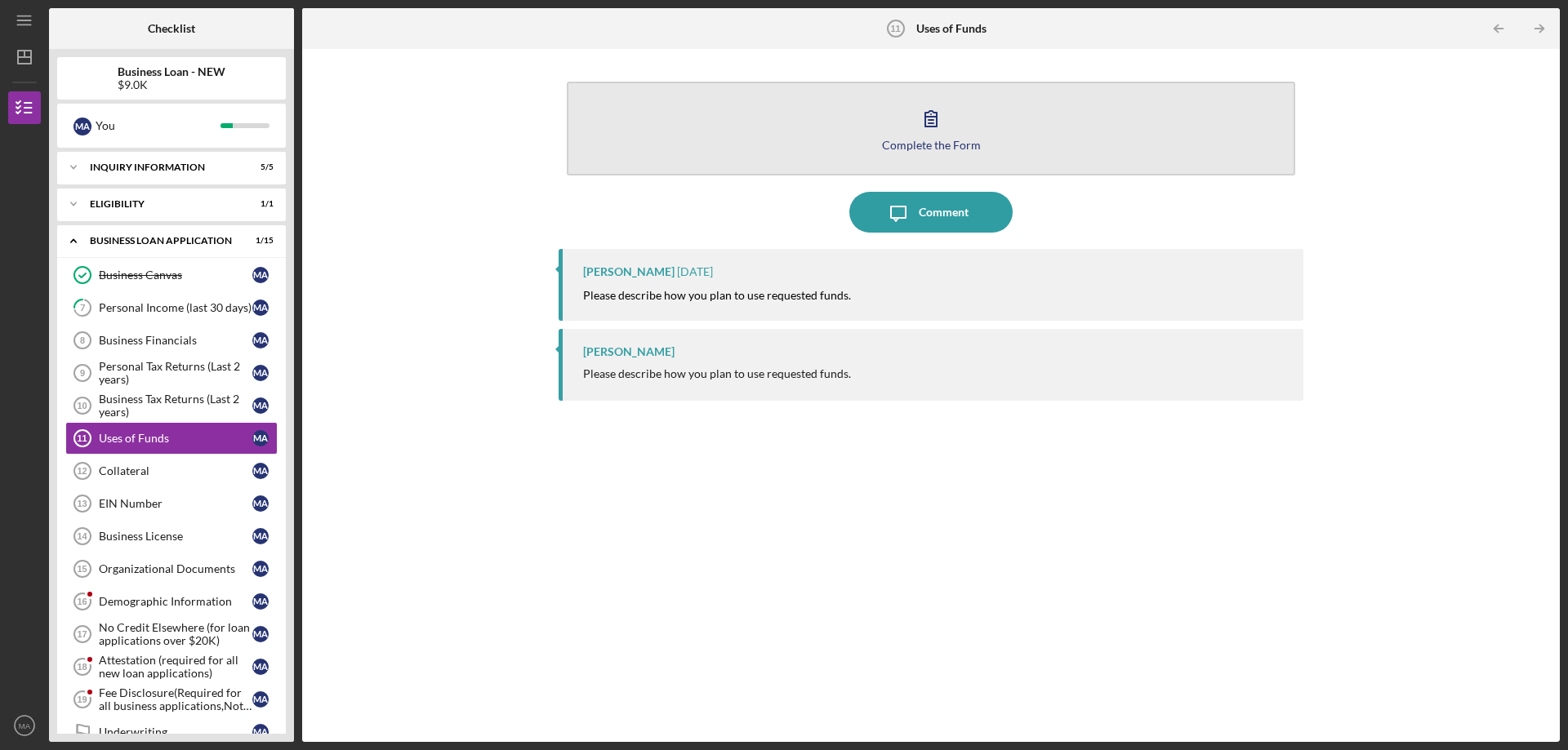
click at [955, 129] on button "Complete the Form Form" at bounding box center [931, 128] width 728 height 94
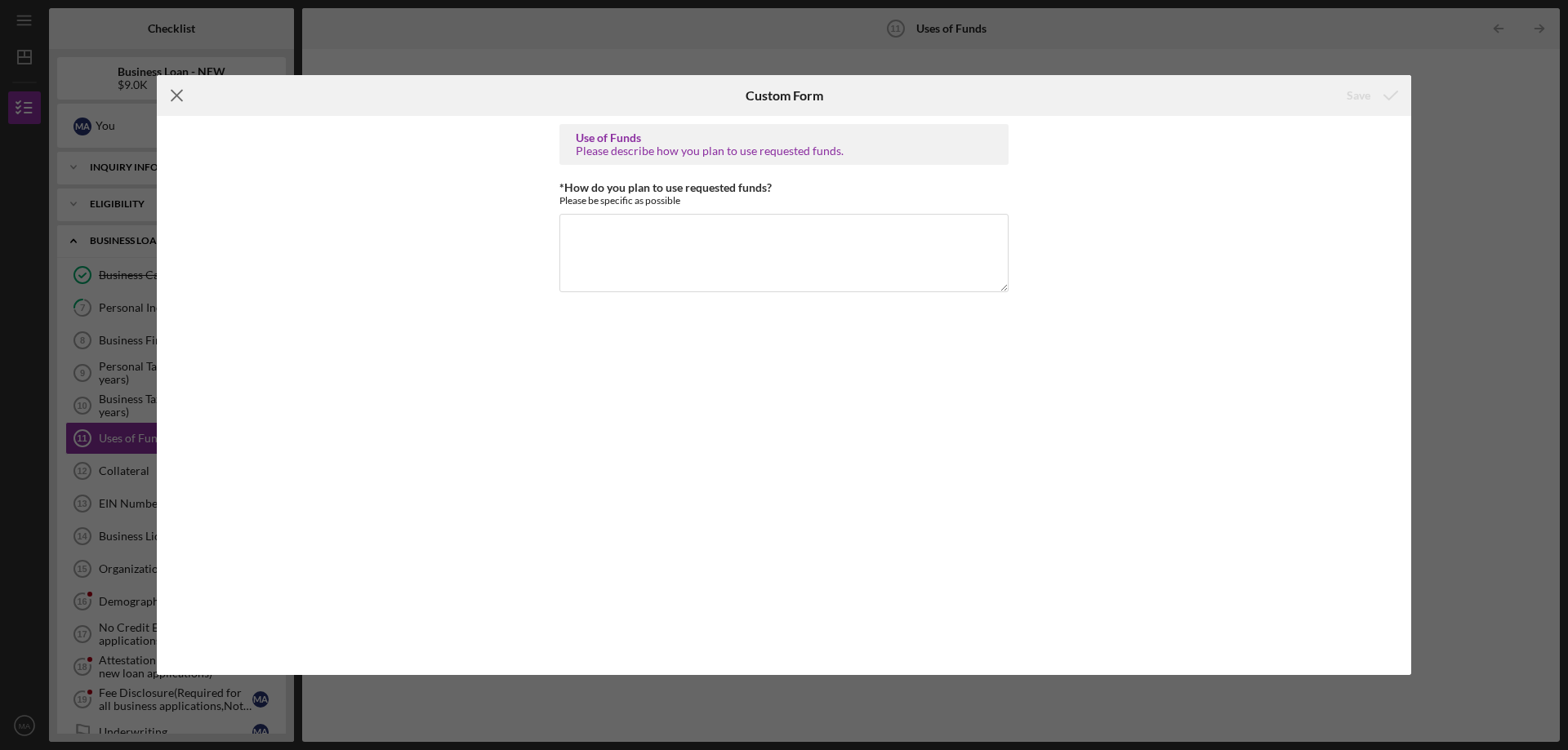
click at [169, 97] on icon "Icon/Menu Close" at bounding box center [177, 95] width 41 height 41
